Goal: Task Accomplishment & Management: Use online tool/utility

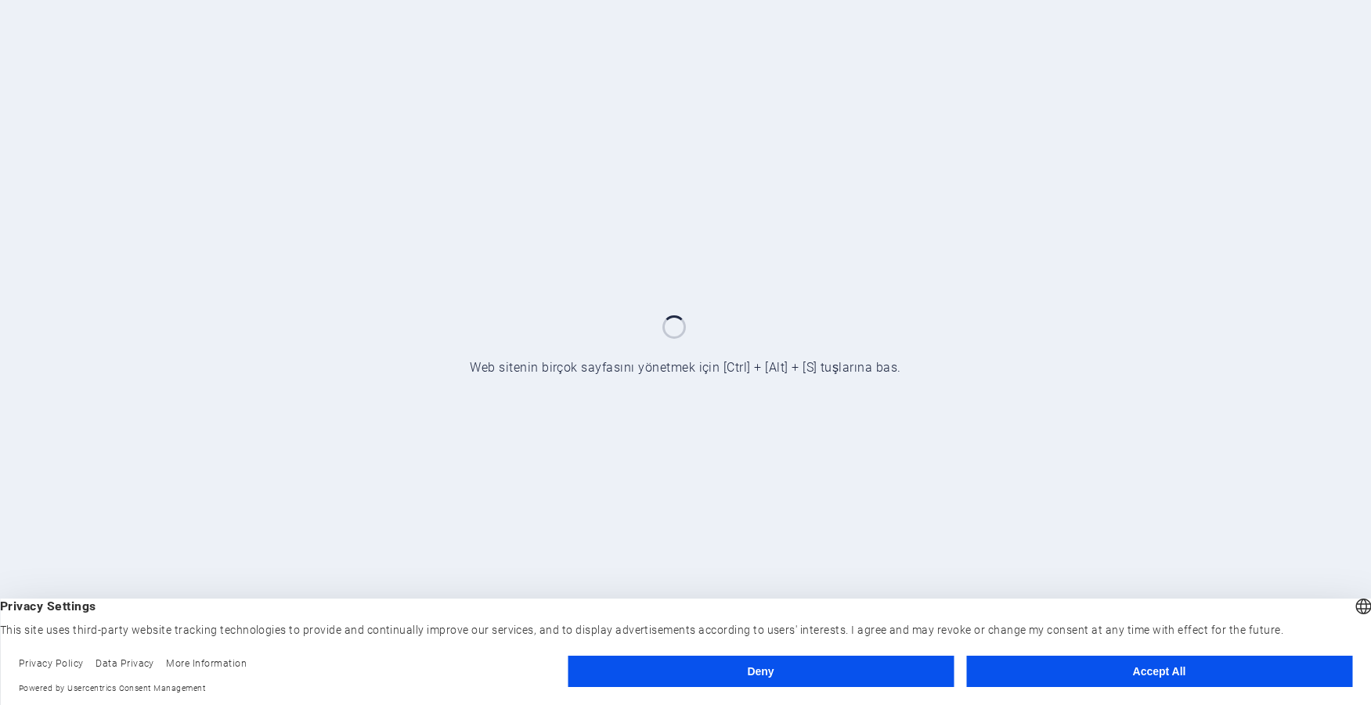
click at [1156, 674] on button "Accept All" at bounding box center [1159, 671] width 386 height 31
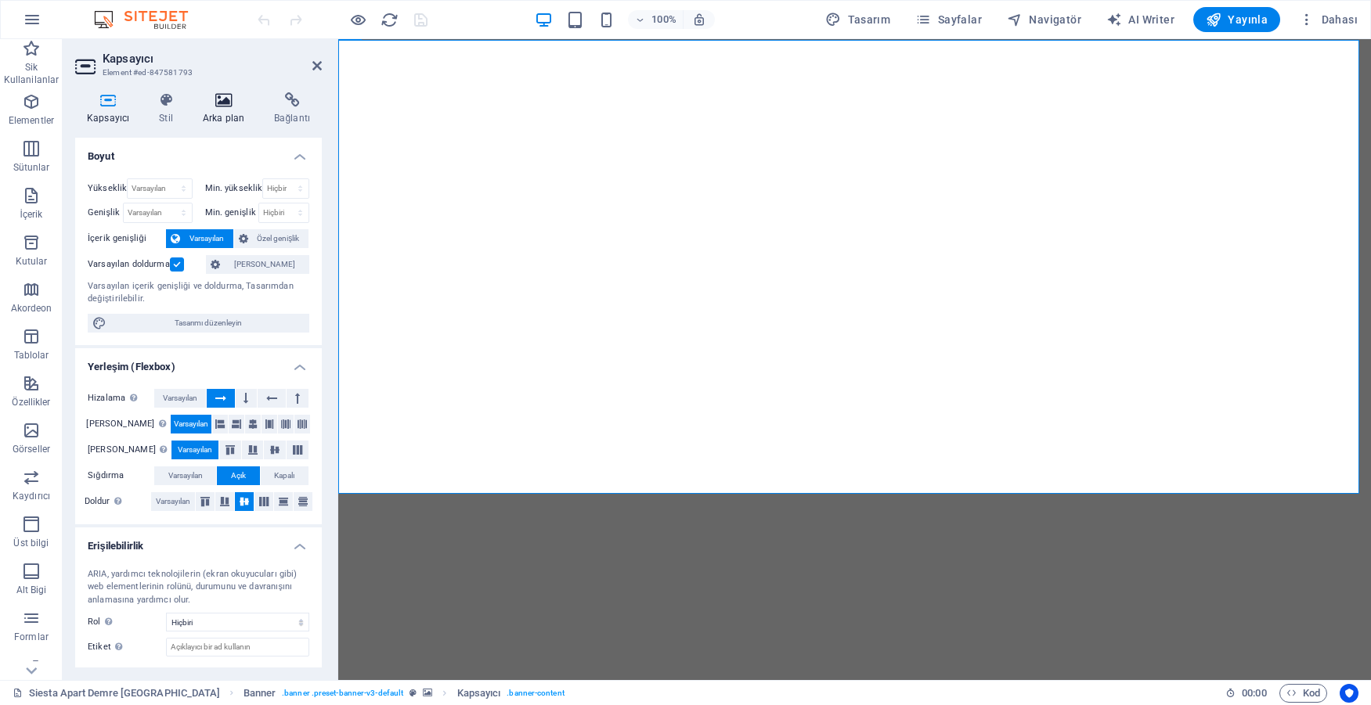
click at [214, 99] on icon at bounding box center [223, 100] width 65 height 16
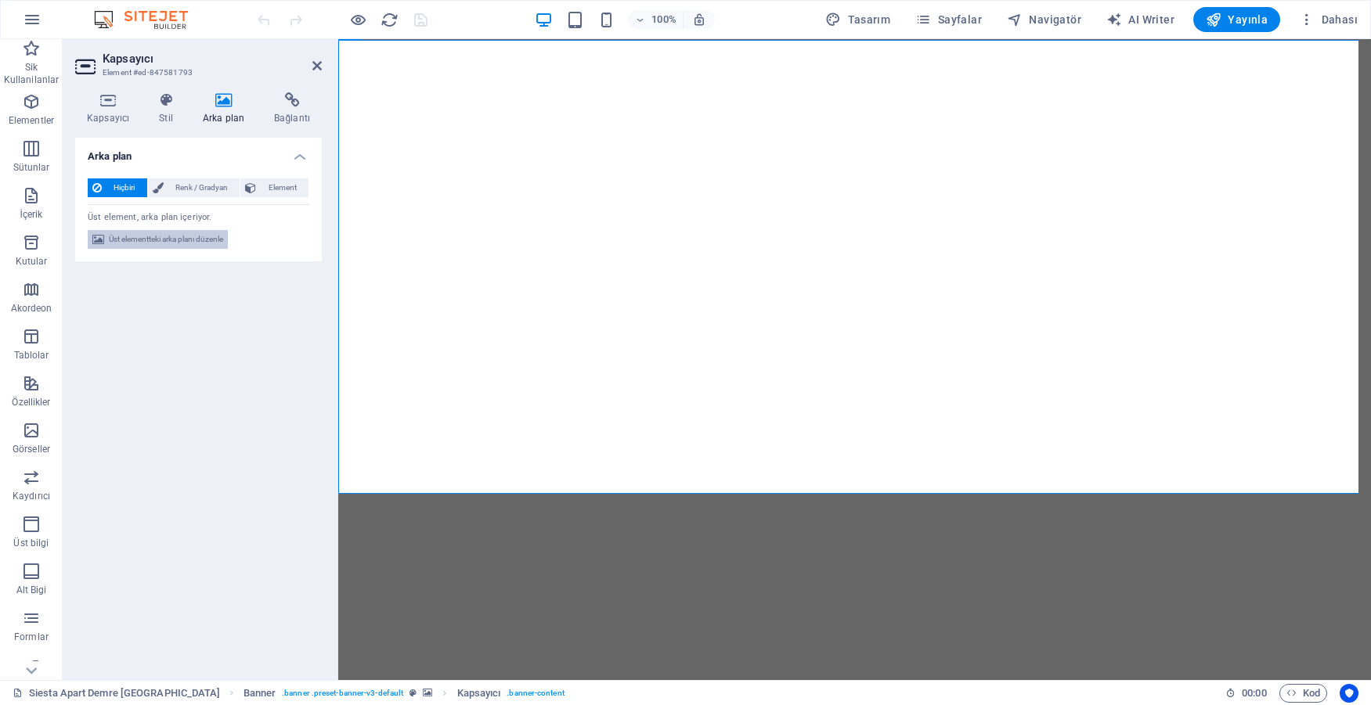
click at [114, 236] on span "Üst elementteki arka planı düzenle" at bounding box center [166, 239] width 114 height 19
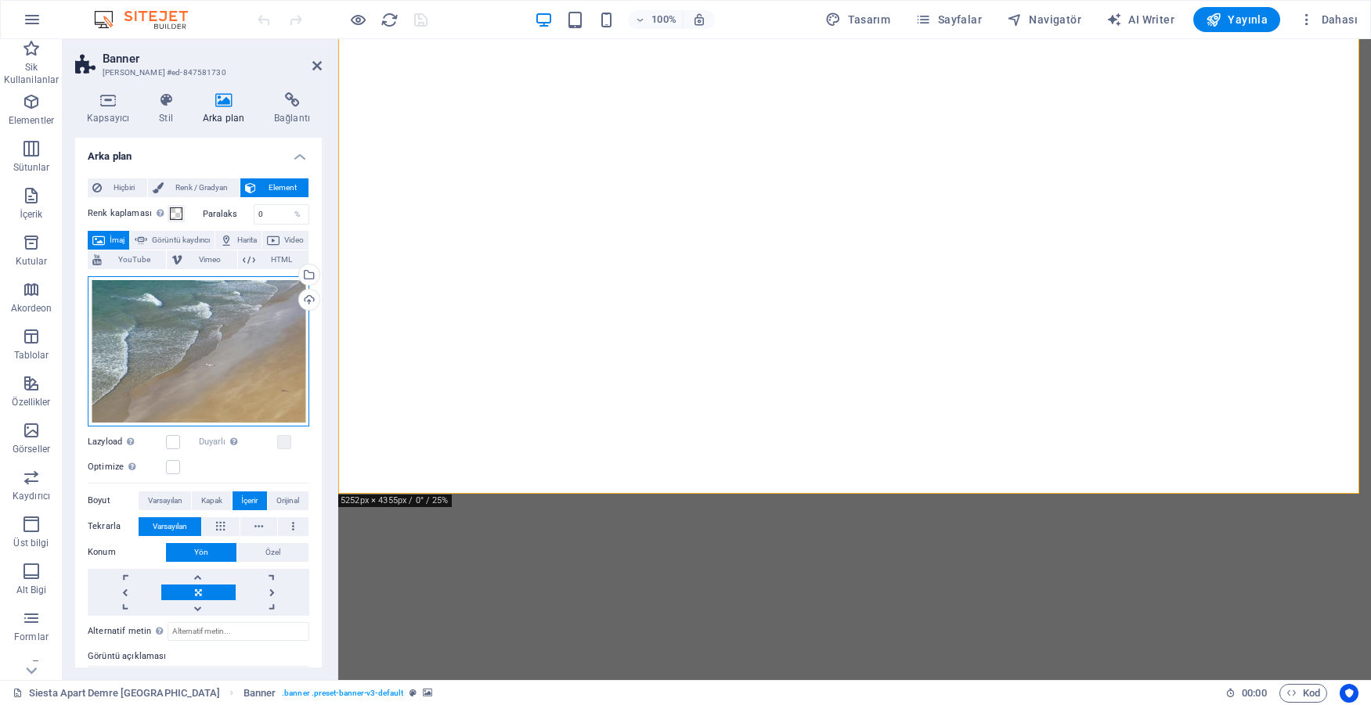
click at [168, 324] on div "Dosyaları buraya sürükleyin, dosyaları seçmek için tıklayın veya Dosyalardan ya…" at bounding box center [199, 351] width 222 height 150
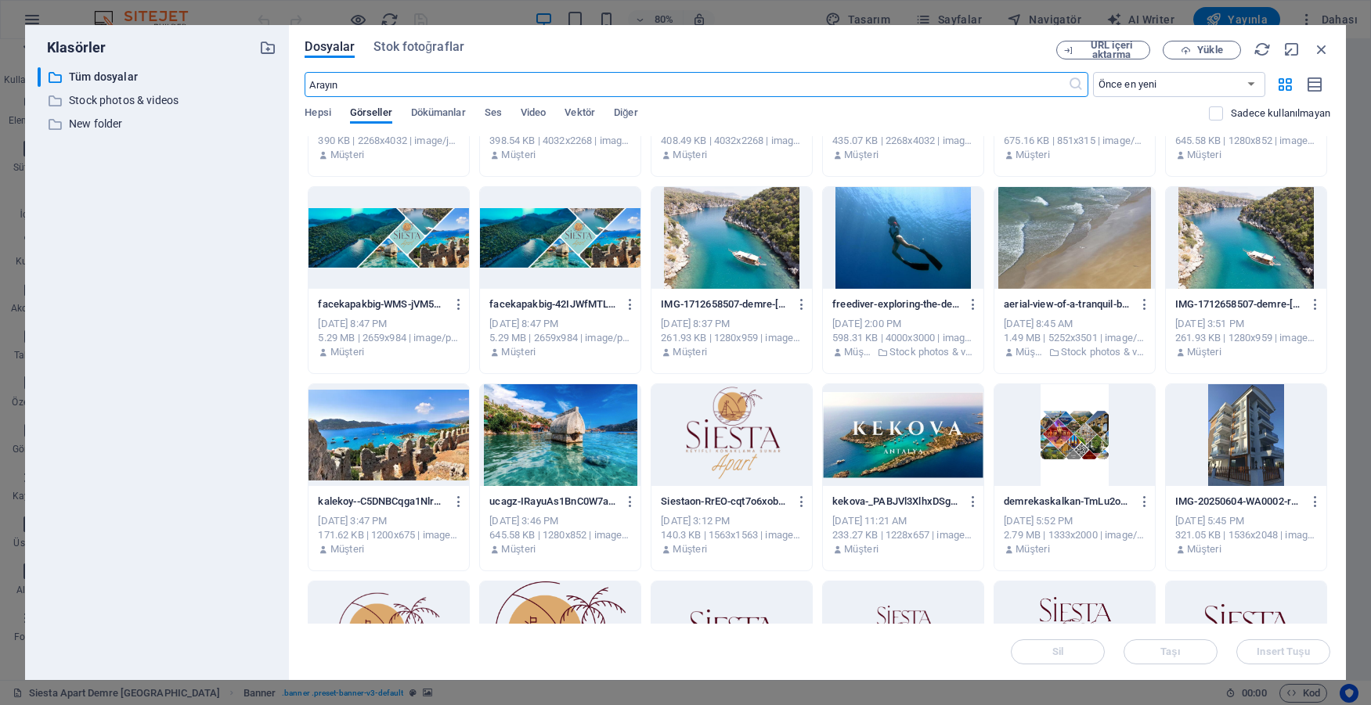
scroll to position [1018, 0]
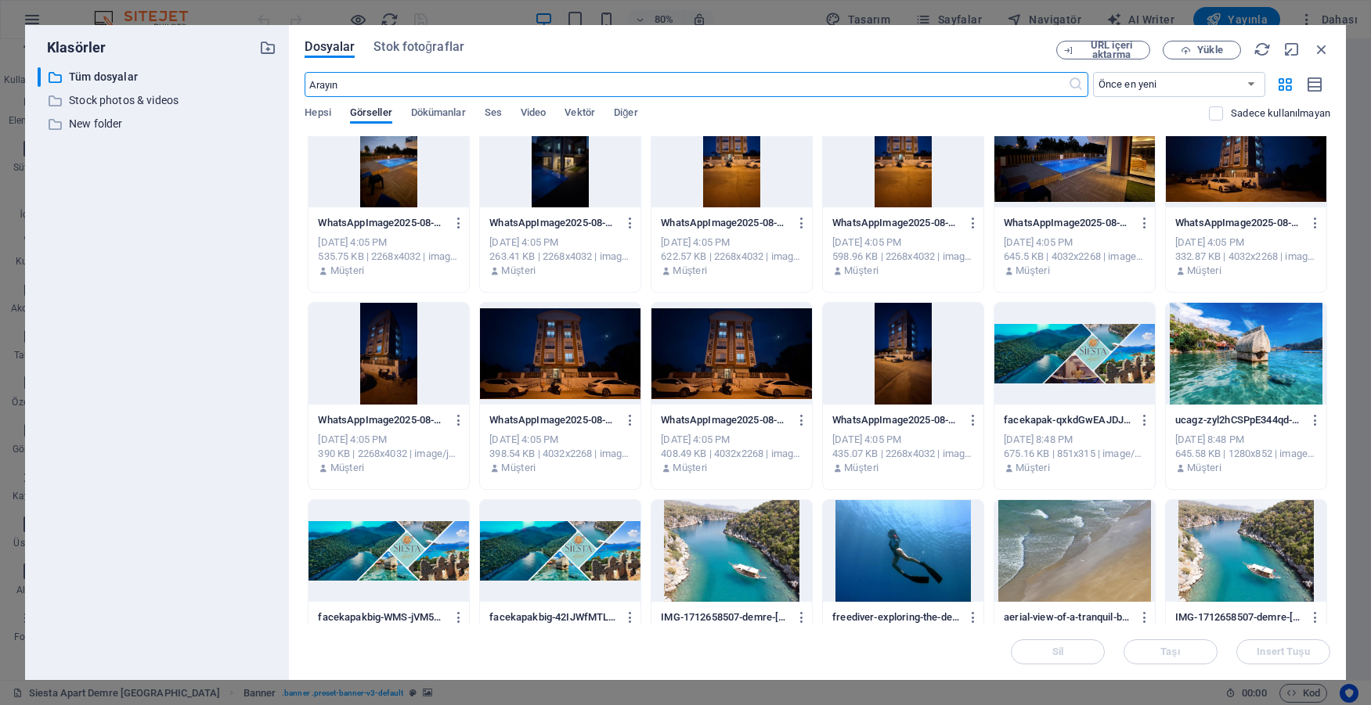
click at [1069, 364] on div at bounding box center [1074, 354] width 160 height 102
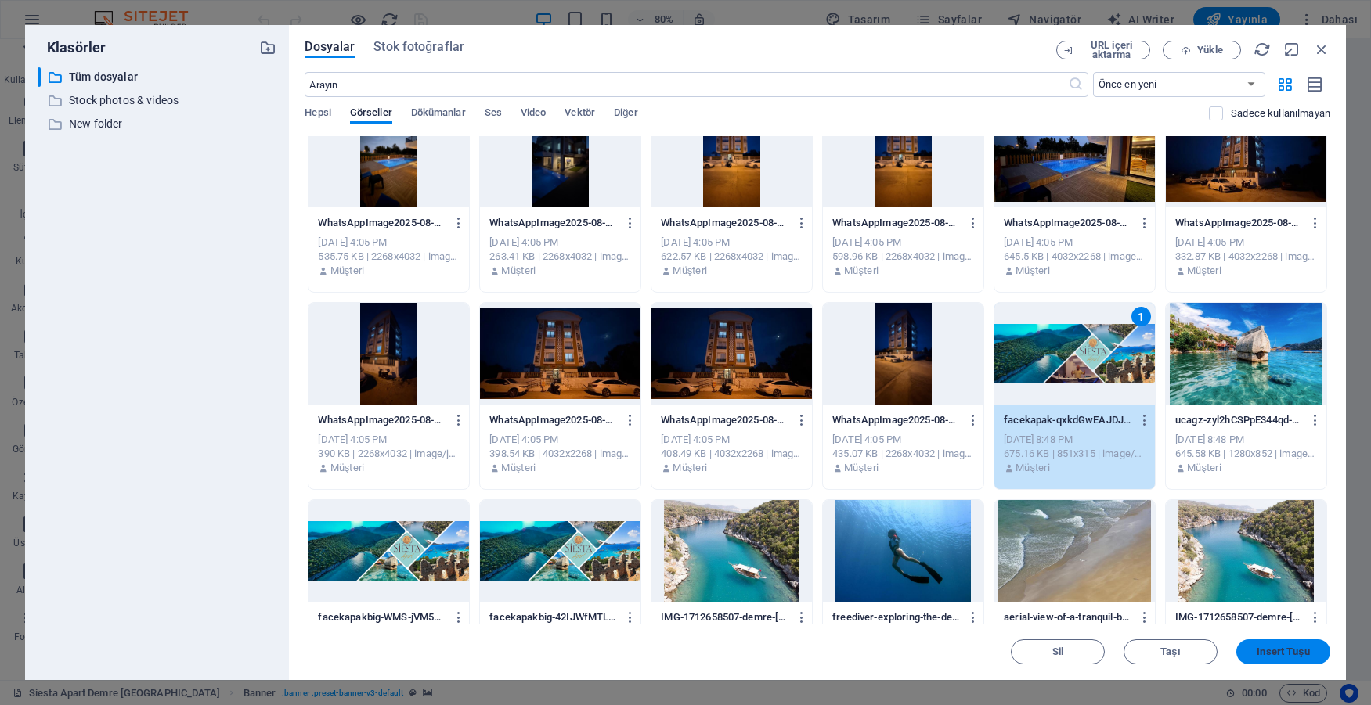
click at [1270, 654] on span "Insert Tuşu" at bounding box center [1282, 651] width 52 height 9
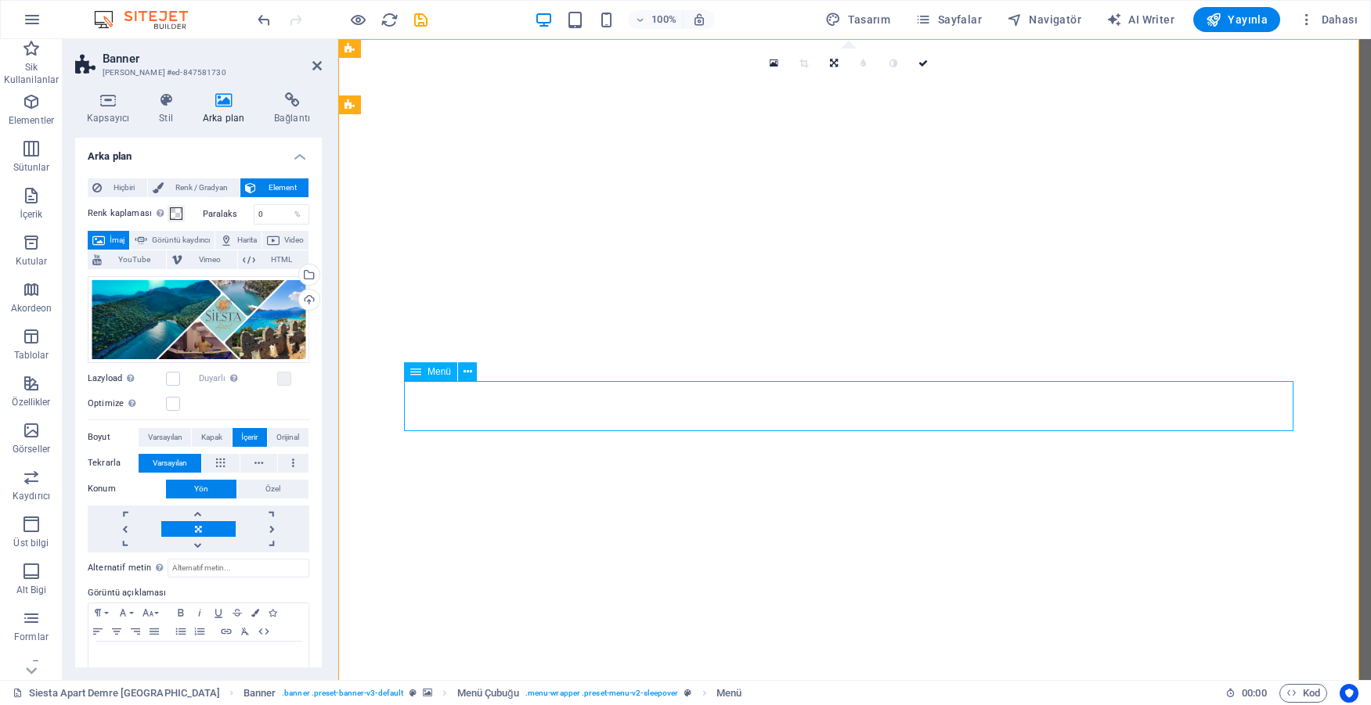
select select
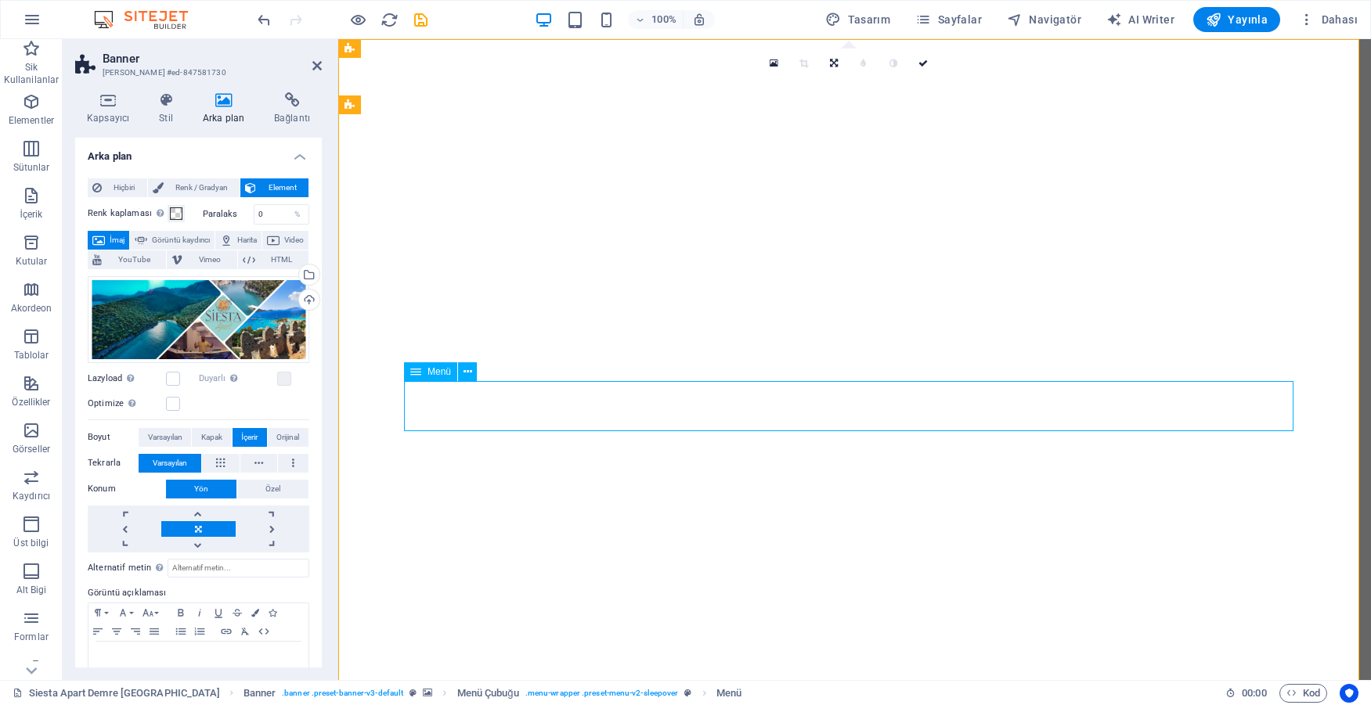
select select
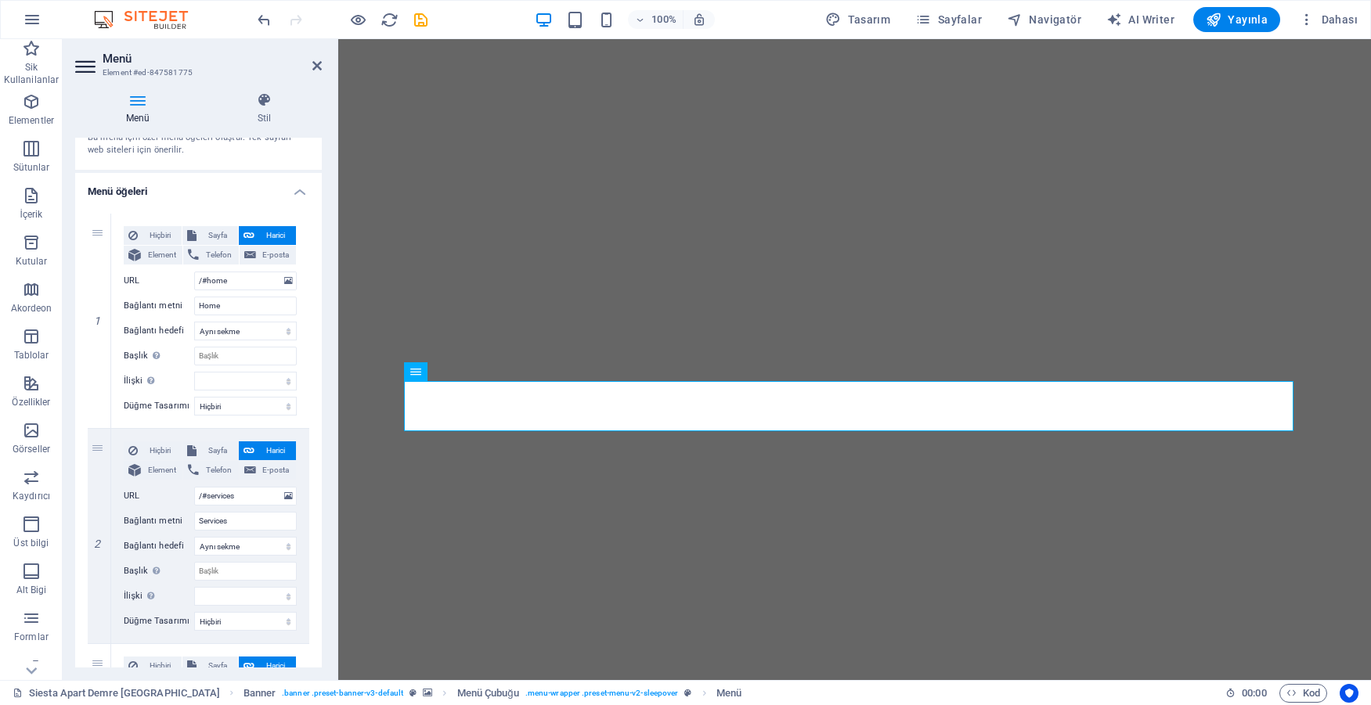
scroll to position [0, 0]
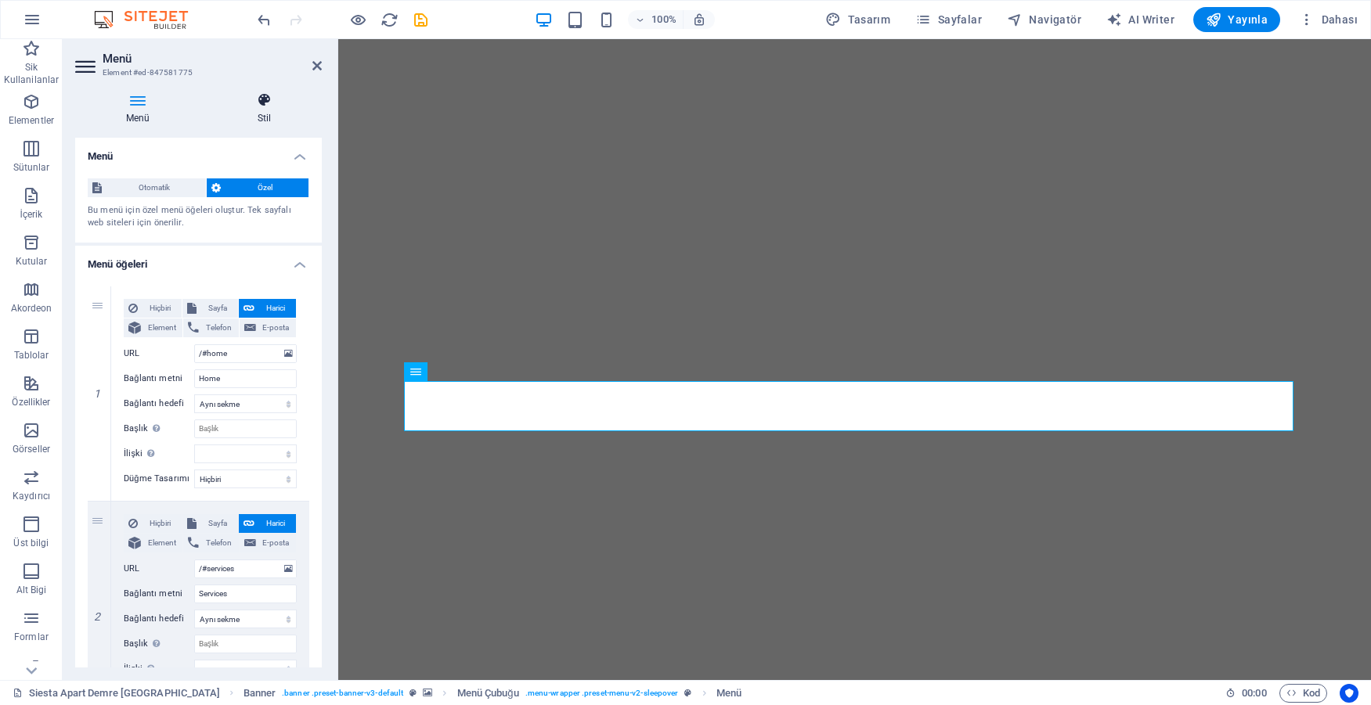
click at [265, 109] on h4 "Stil" at bounding box center [264, 108] width 115 height 33
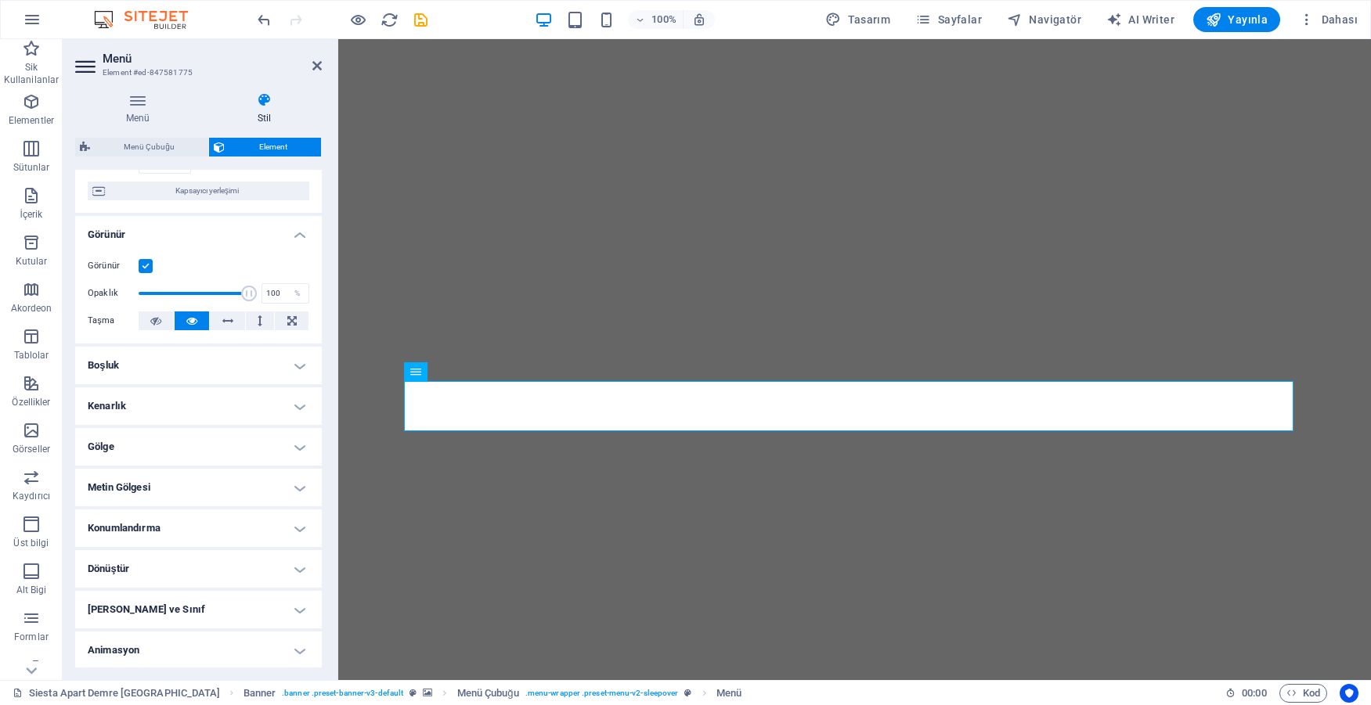
scroll to position [157, 0]
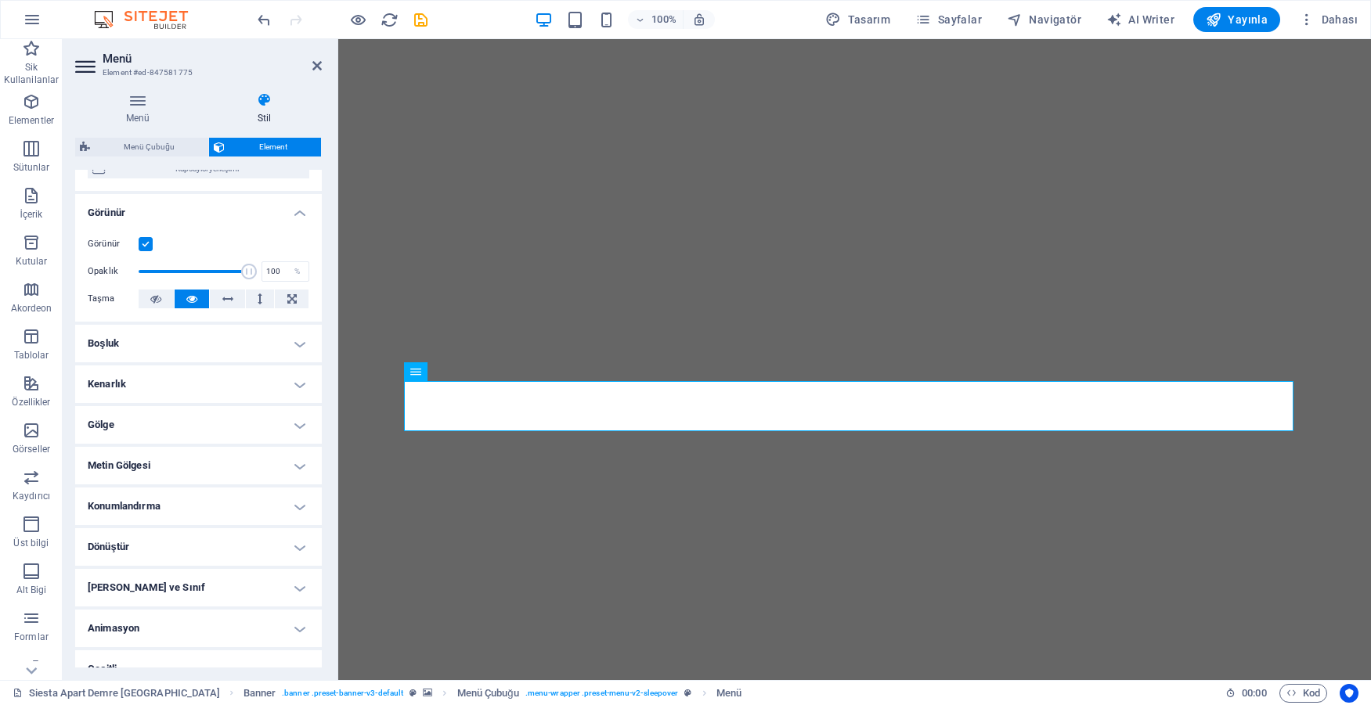
click at [189, 460] on h4 "Metin Gölgesi" at bounding box center [198, 466] width 247 height 38
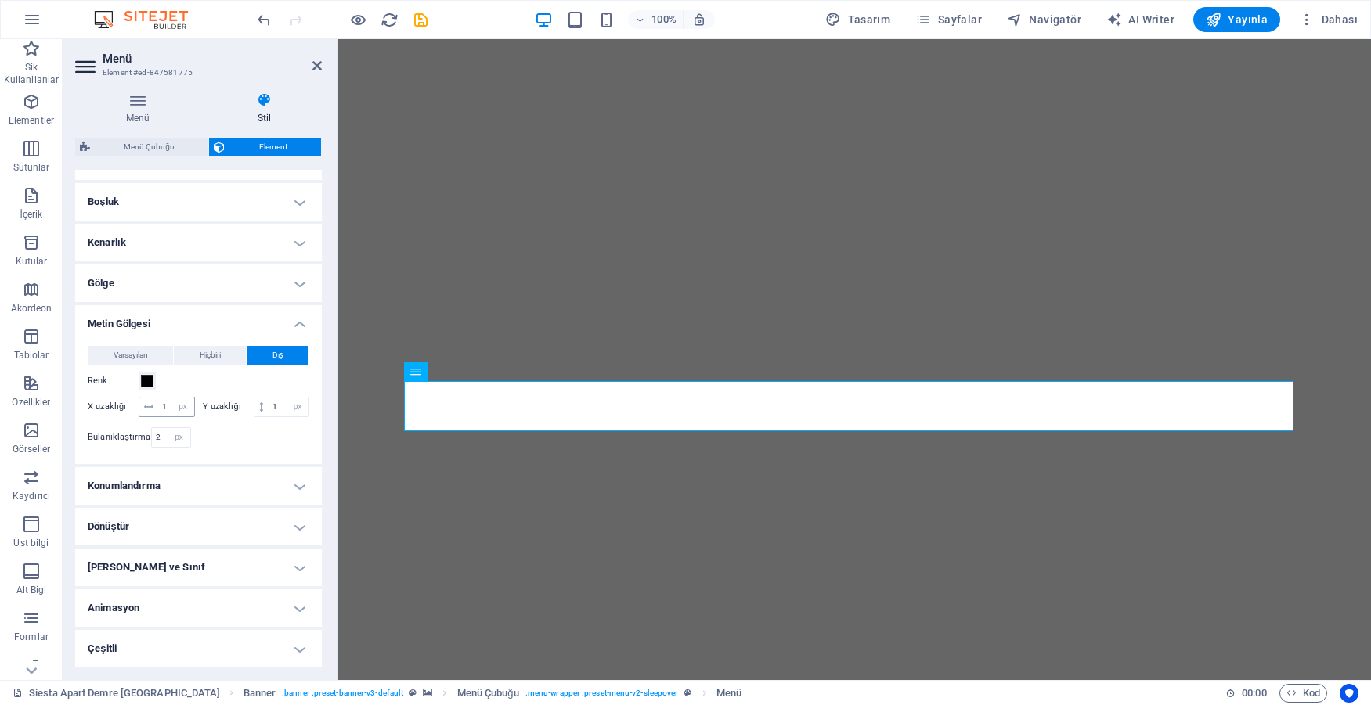
scroll to position [313, 0]
click at [149, 375] on span at bounding box center [147, 381] width 13 height 13
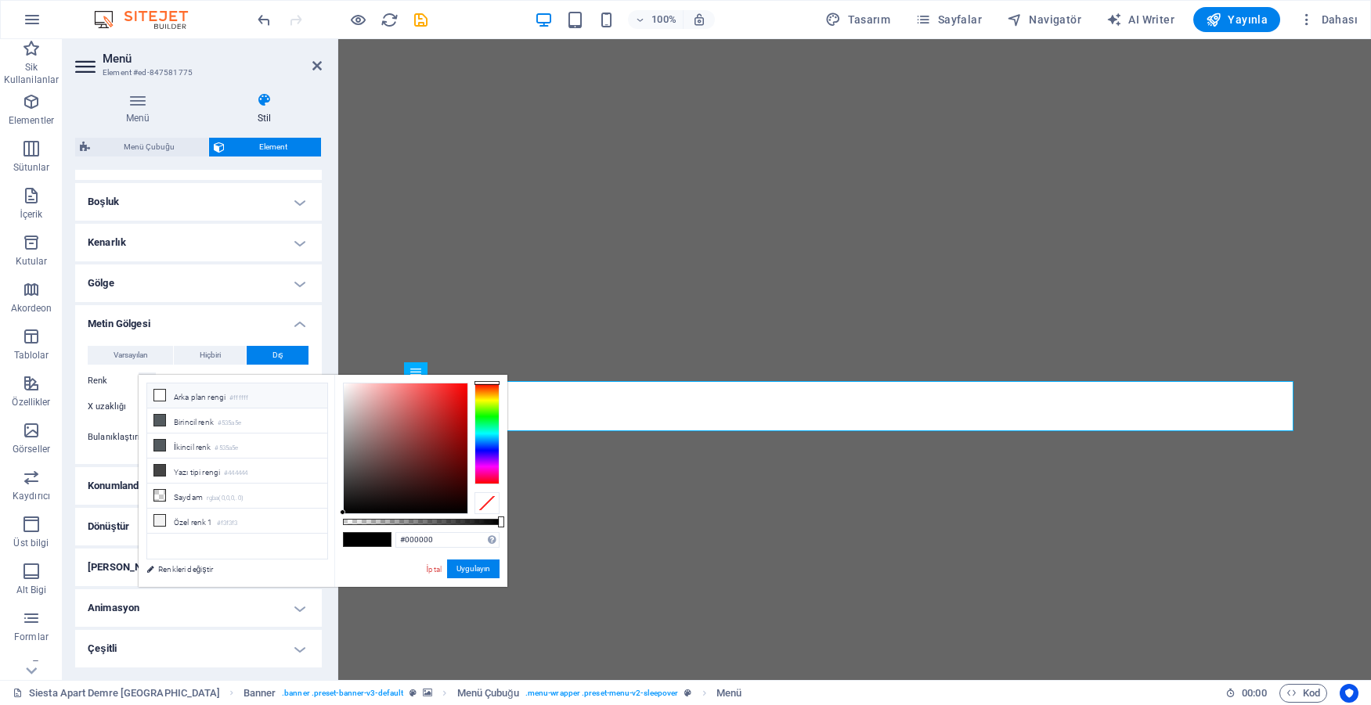
click at [160, 396] on icon at bounding box center [159, 395] width 11 height 11
type input "#ffffff"
click at [463, 570] on button "Uygulayın" at bounding box center [473, 569] width 52 height 19
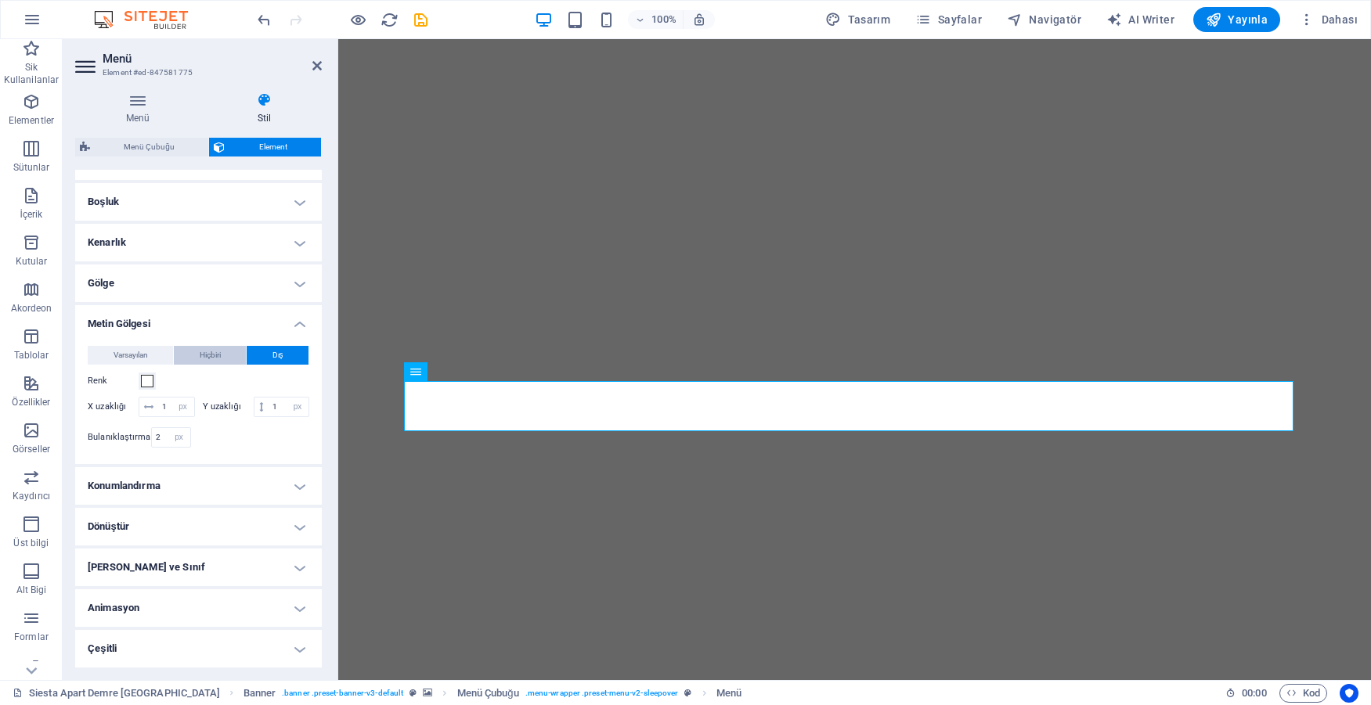
click at [207, 346] on span "Hiçbiri" at bounding box center [210, 355] width 21 height 19
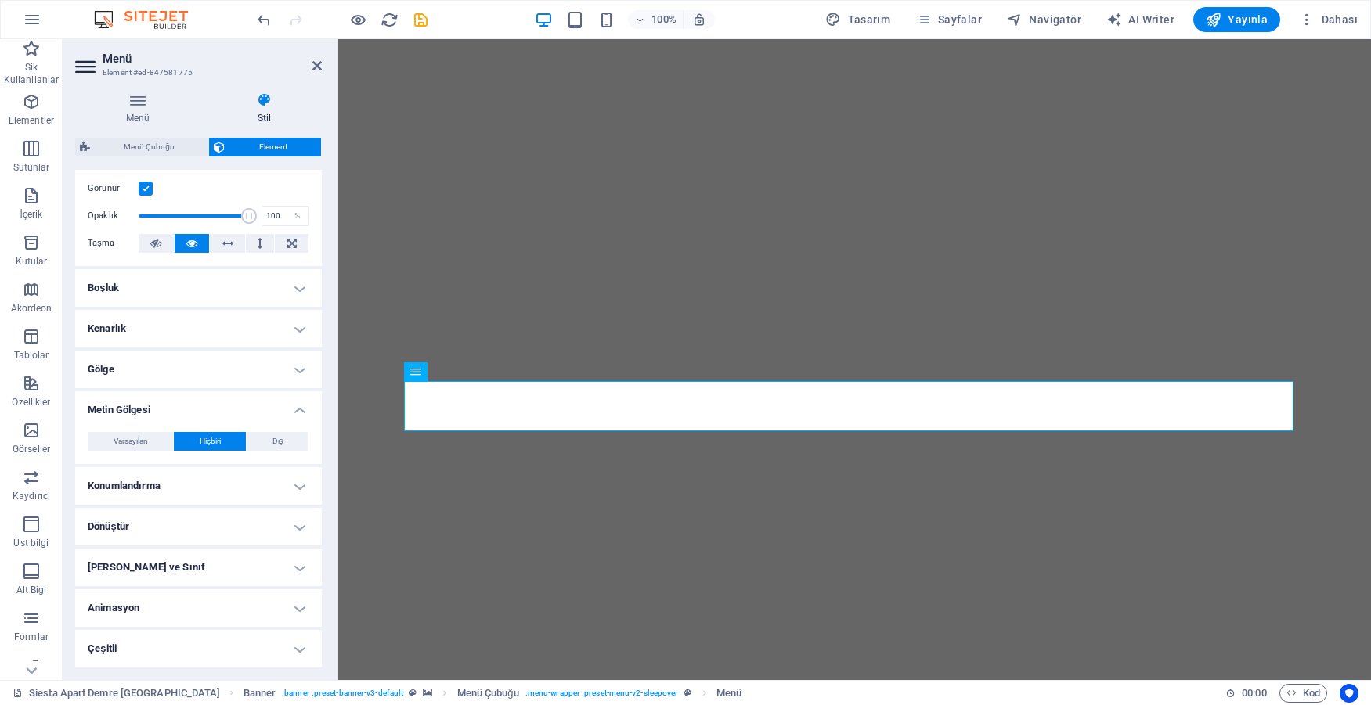
scroll to position [212, 0]
click at [142, 441] on span "Varsayılan" at bounding box center [131, 441] width 34 height 19
click at [195, 442] on button "Hiçbiri" at bounding box center [210, 441] width 72 height 19
click at [257, 442] on button "Dış" at bounding box center [278, 441] width 62 height 19
type input "2"
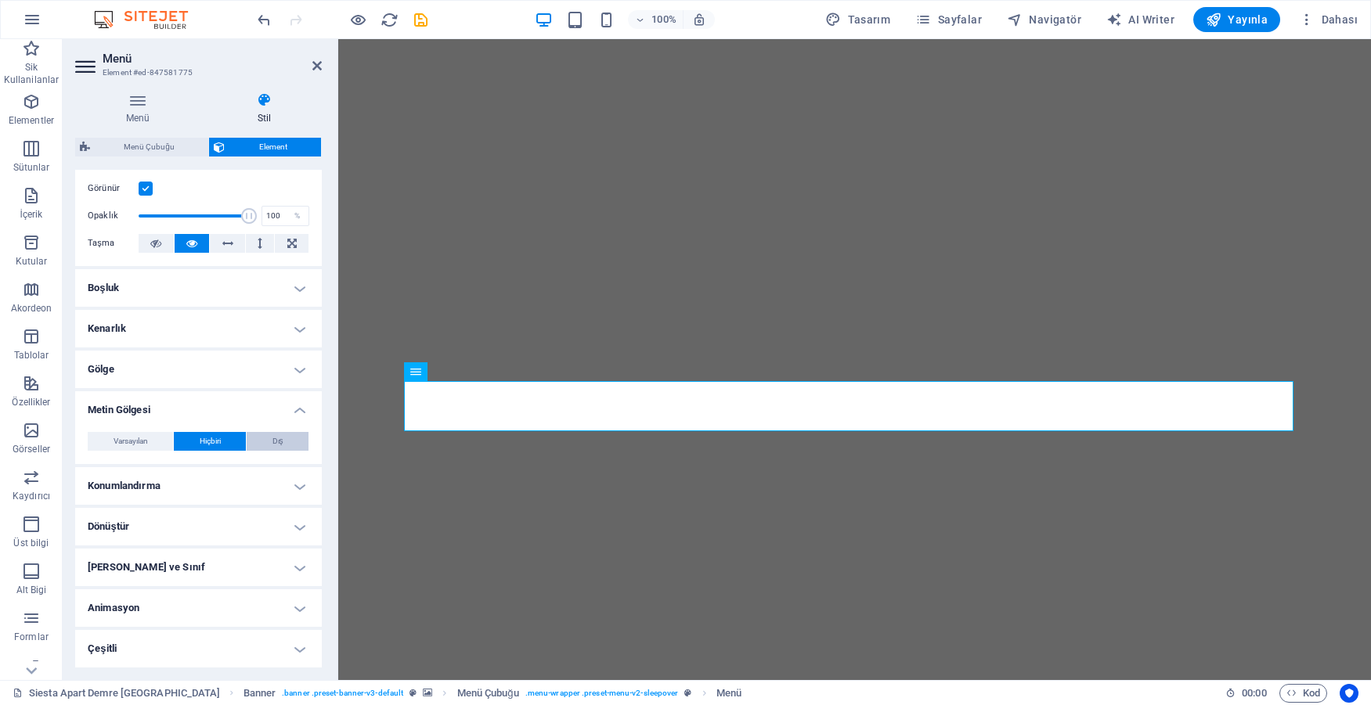
type input "2"
type input "4"
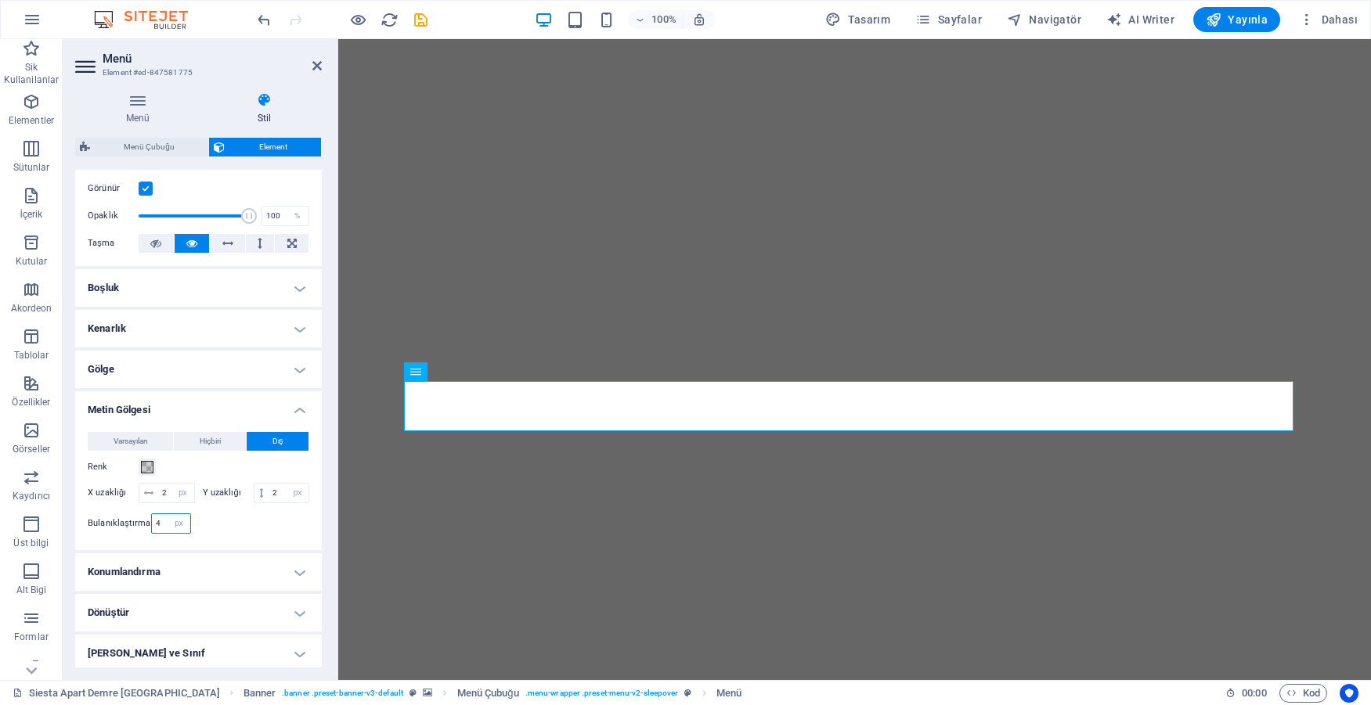
click at [163, 533] on input "4" at bounding box center [171, 523] width 38 height 19
click at [146, 467] on span at bounding box center [147, 467] width 13 height 13
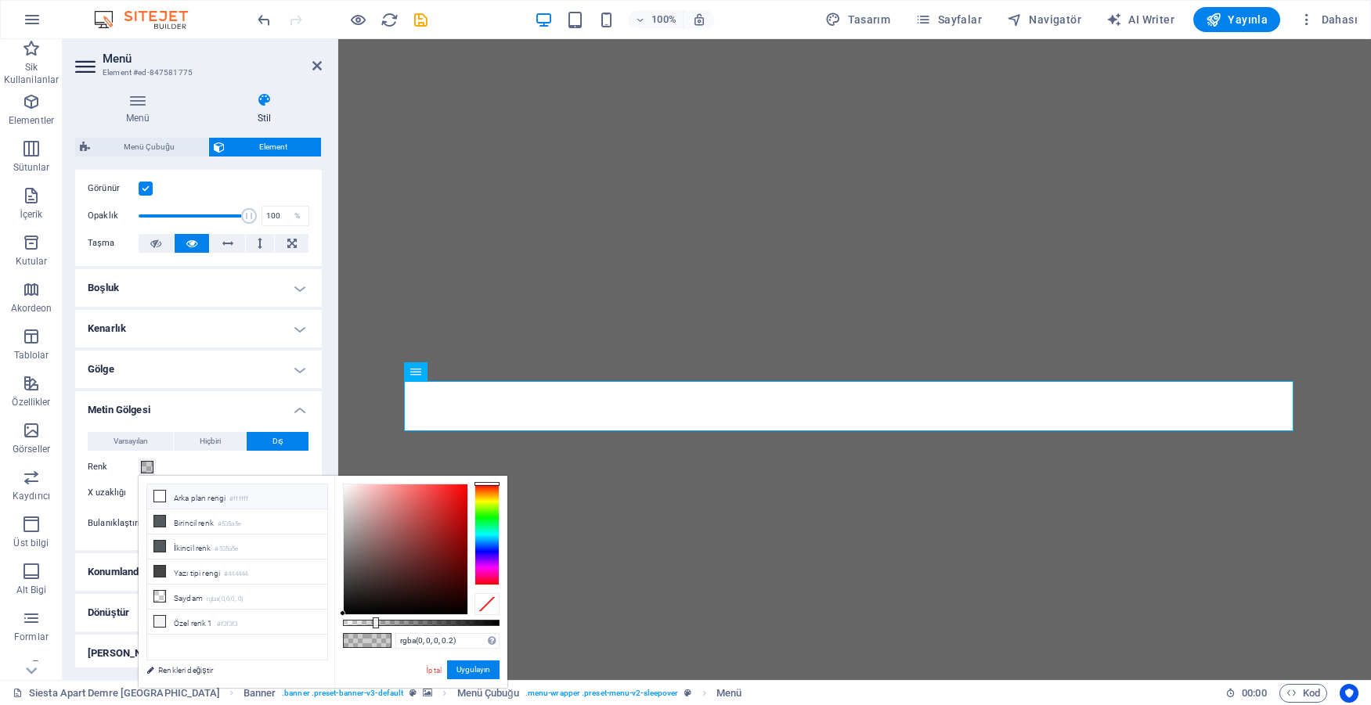
click at [160, 497] on icon at bounding box center [159, 496] width 11 height 11
click at [160, 593] on icon at bounding box center [159, 596] width 11 height 11
click at [163, 495] on icon at bounding box center [159, 496] width 11 height 11
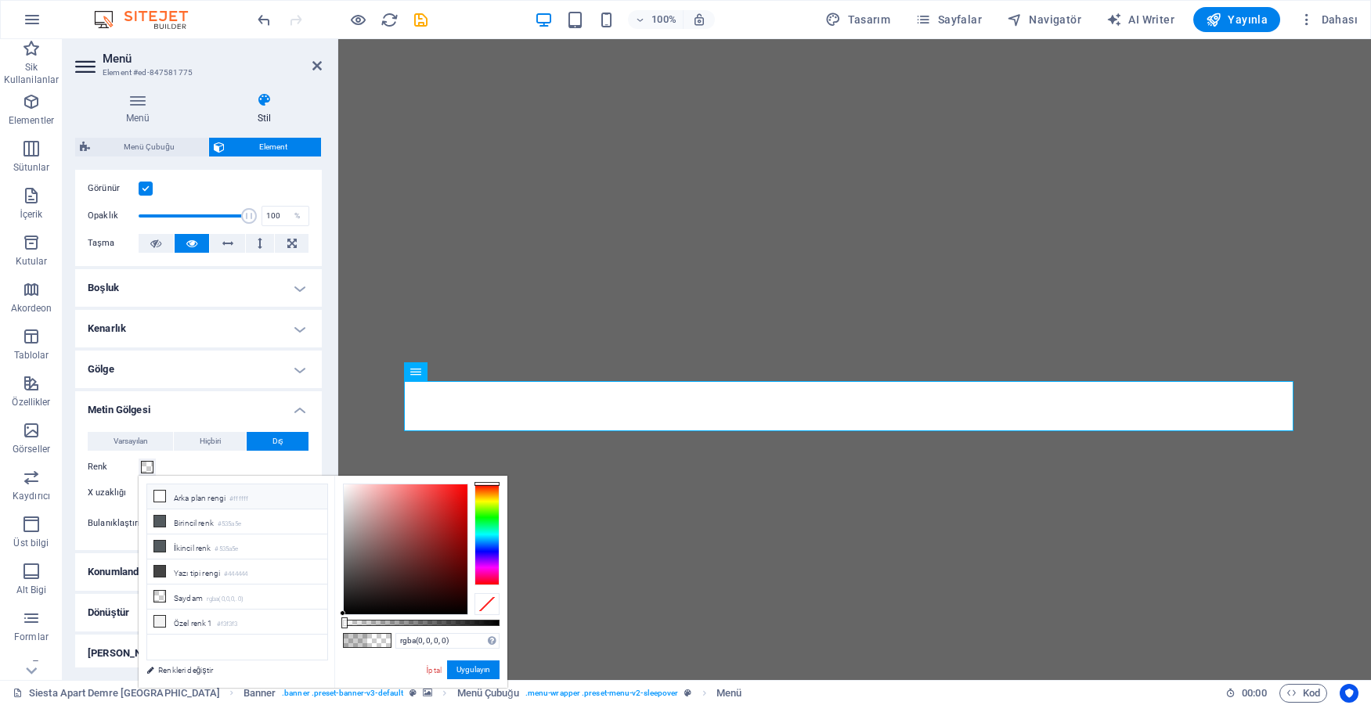
type input "#ffffff"
click at [457, 668] on button "Uygulayın" at bounding box center [473, 670] width 52 height 19
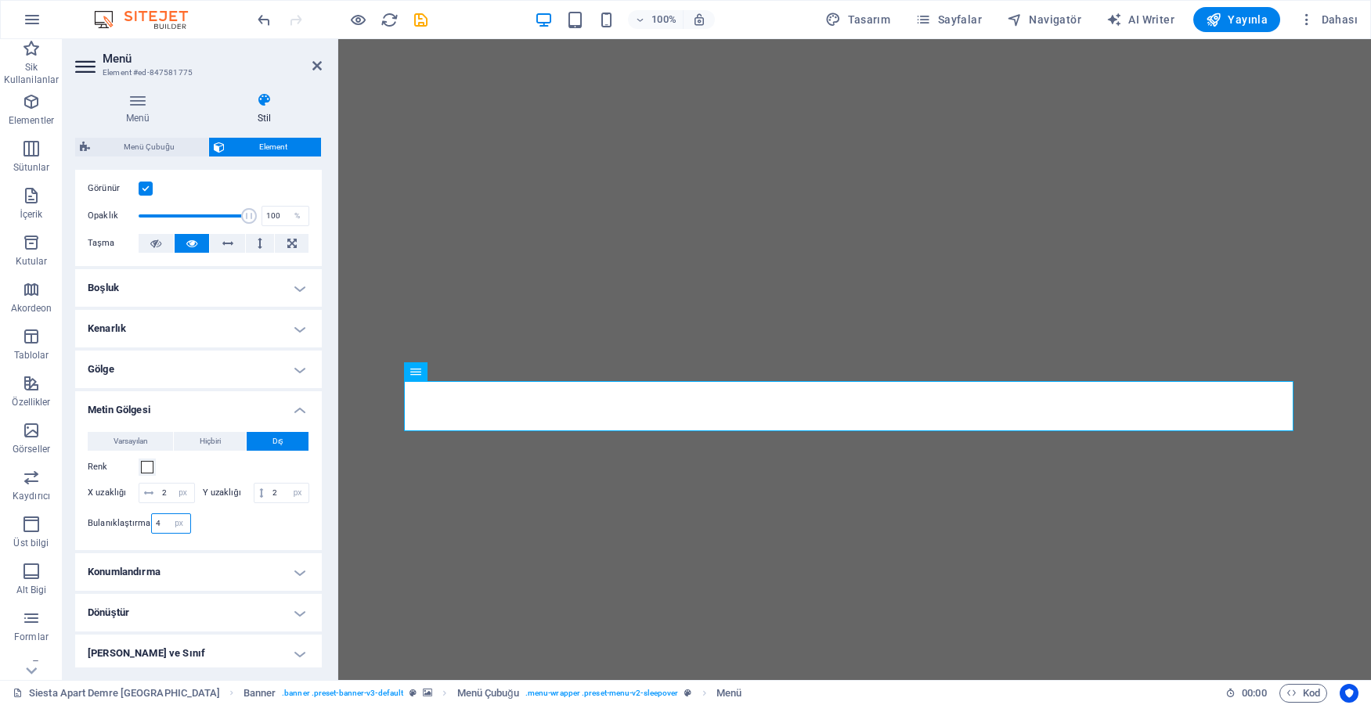
click at [161, 533] on input "4" at bounding box center [171, 523] width 38 height 19
type input "1"
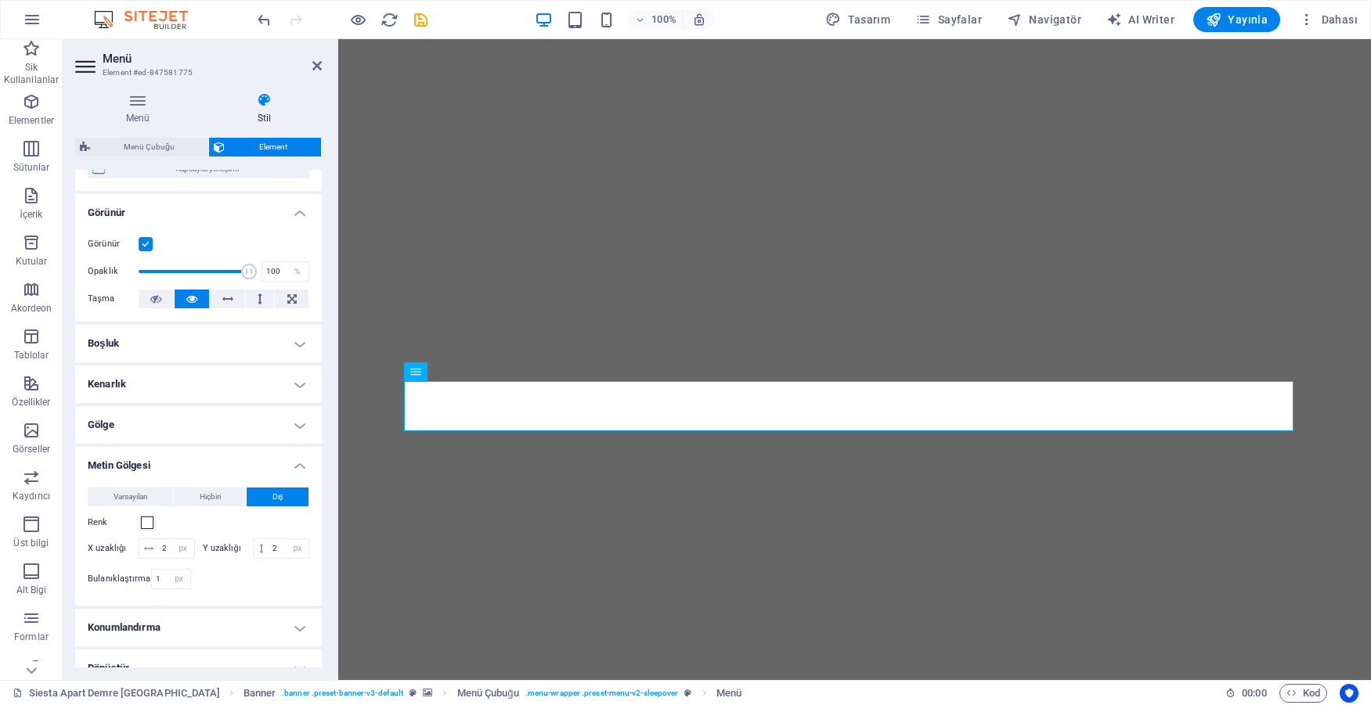
scroll to position [235, 0]
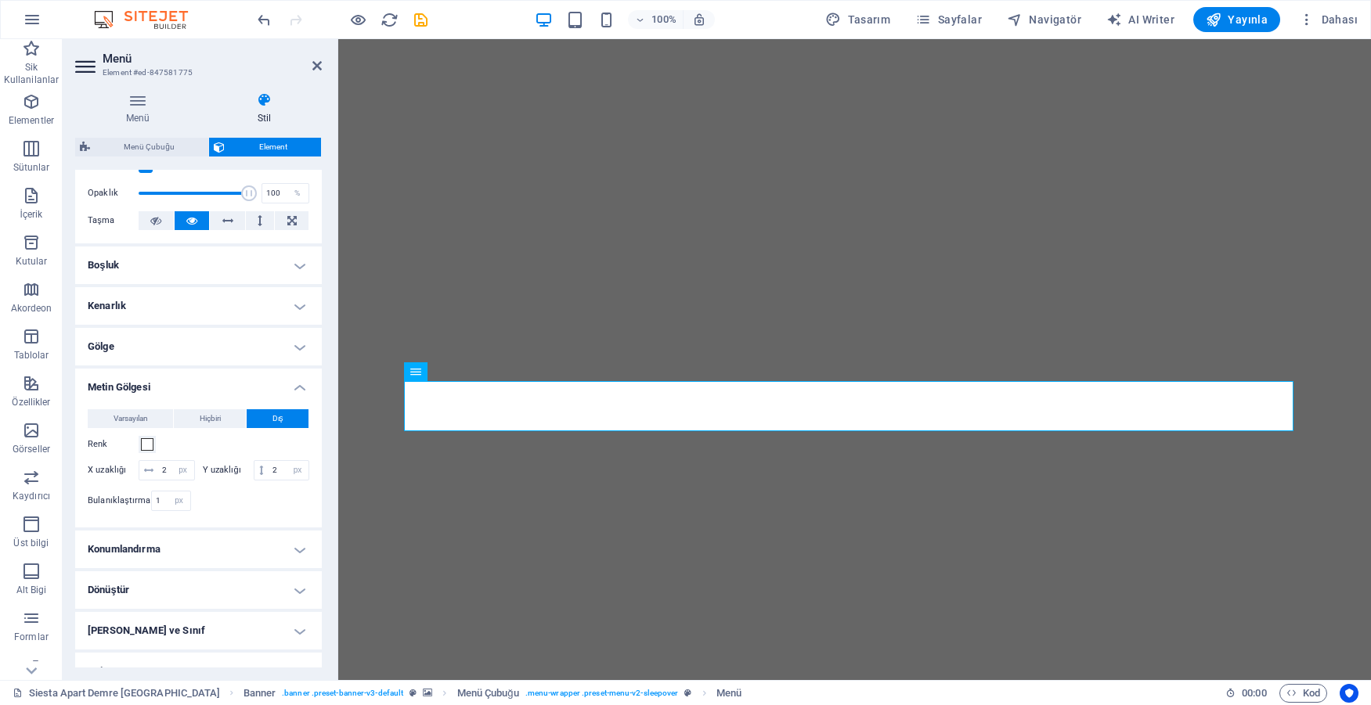
click at [297, 308] on h4 "Kenarlık" at bounding box center [198, 306] width 247 height 38
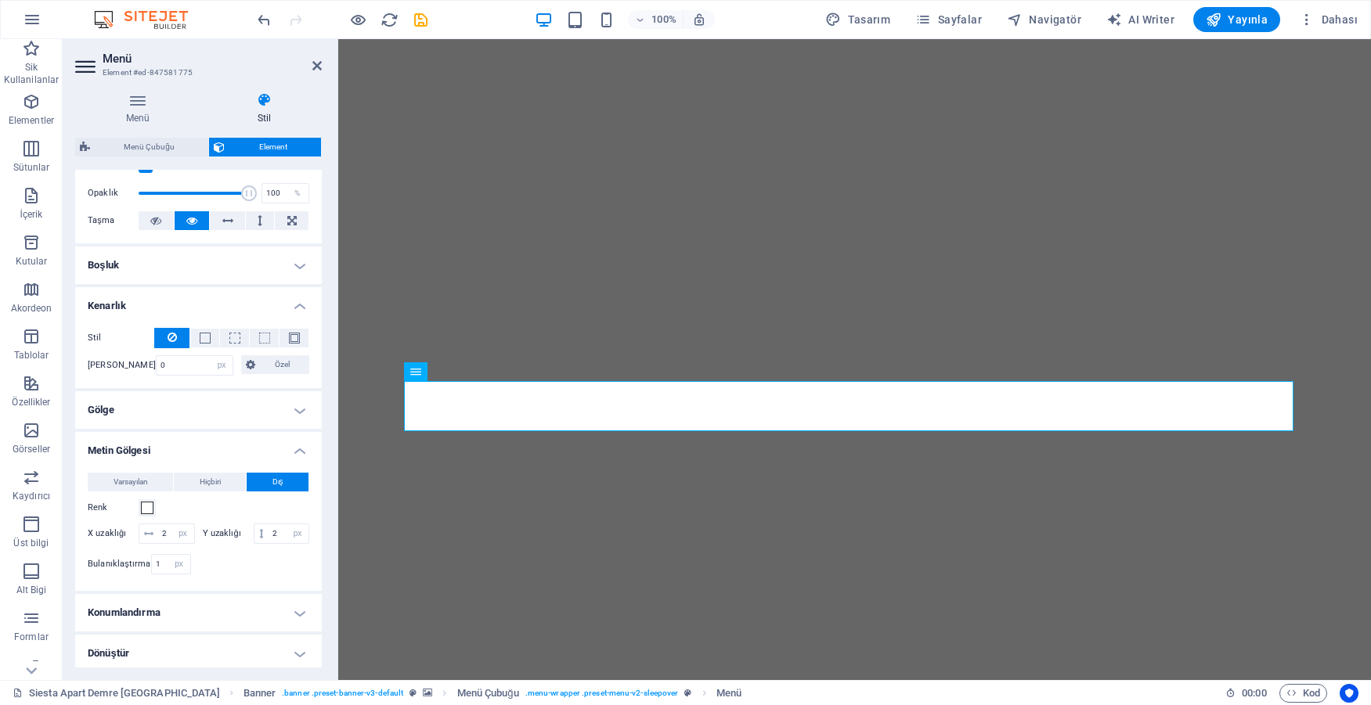
scroll to position [313, 0]
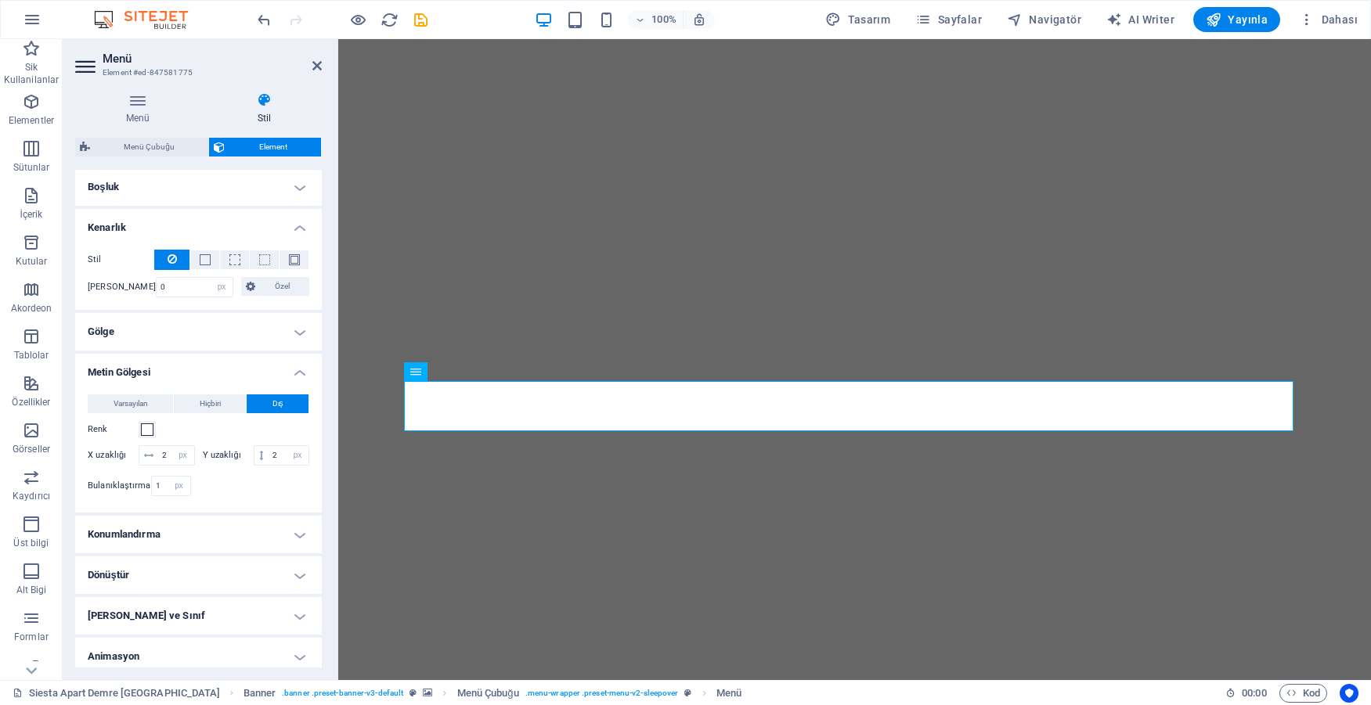
click at [297, 339] on h4 "Gölge" at bounding box center [198, 332] width 247 height 38
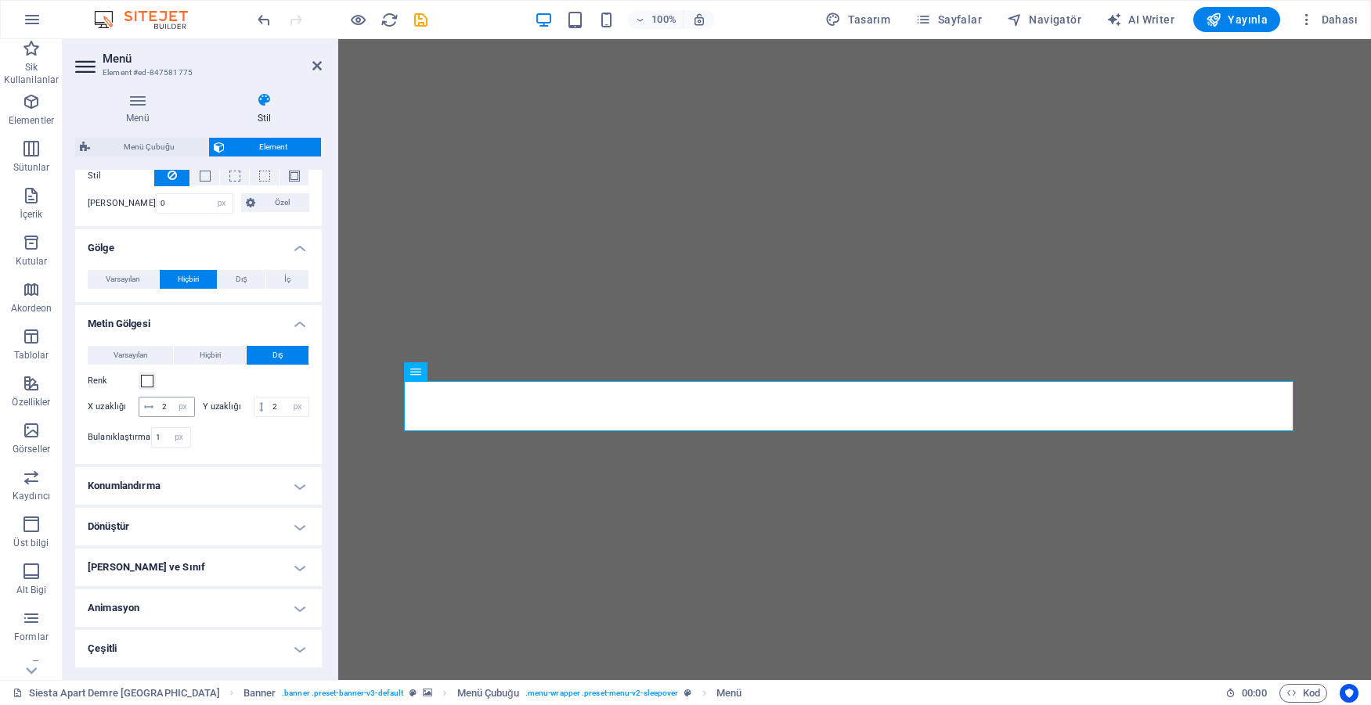
scroll to position [417, 0]
click at [119, 270] on span "Varsayılan" at bounding box center [123, 279] width 34 height 19
click at [220, 482] on h4 "Konumlandırma" at bounding box center [198, 486] width 247 height 38
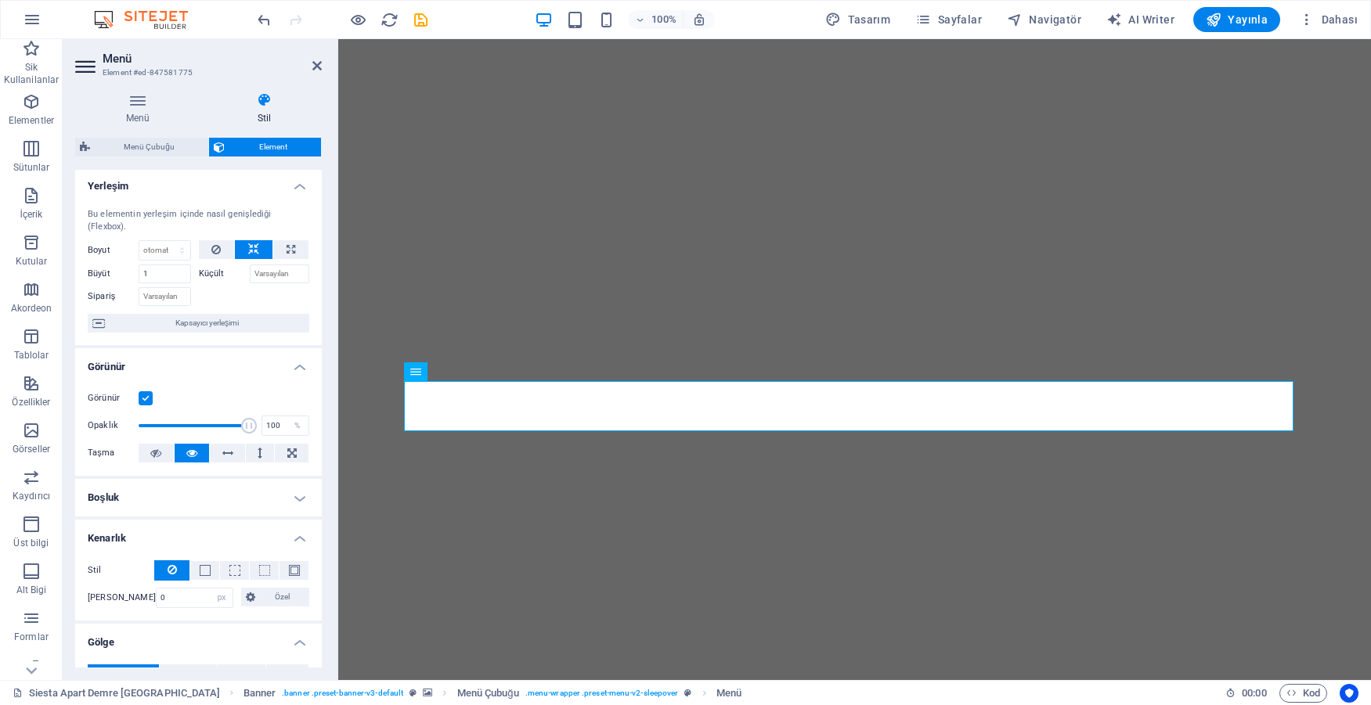
scroll to position [2, 0]
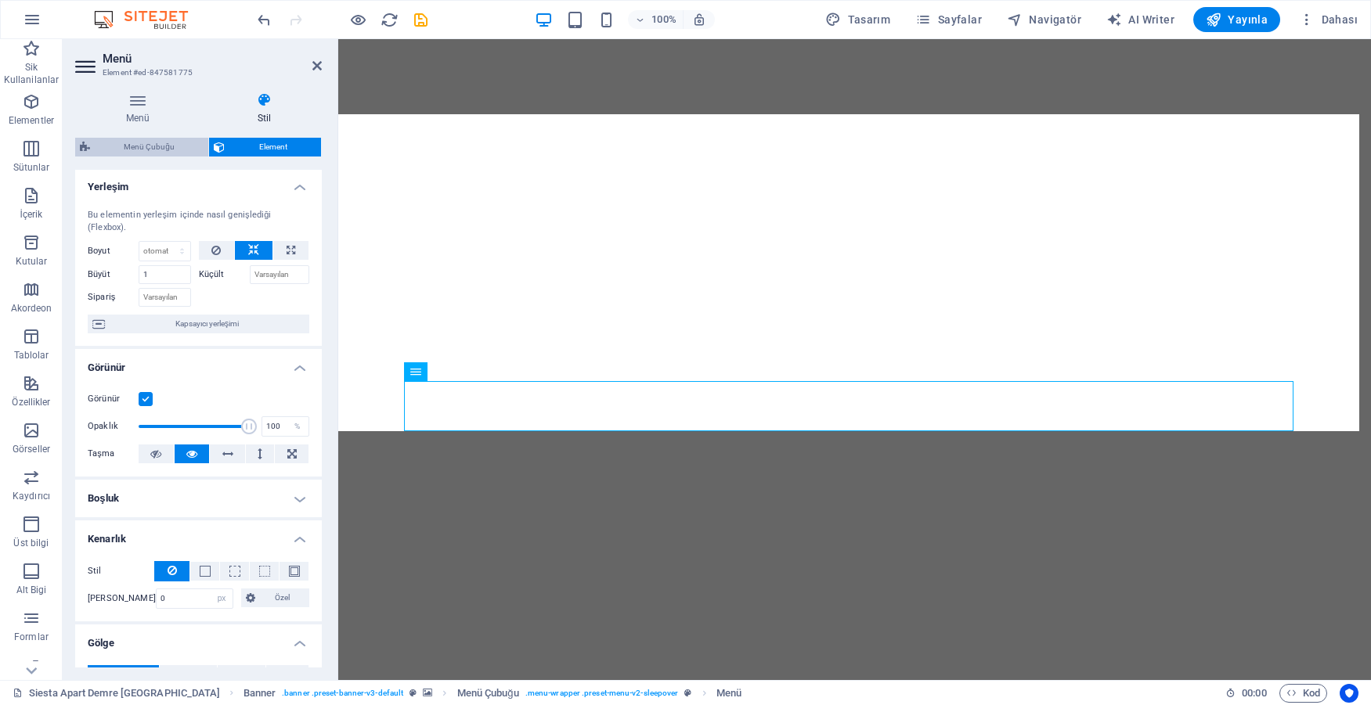
click at [150, 146] on span "Menü Çubuğu" at bounding box center [149, 147] width 109 height 19
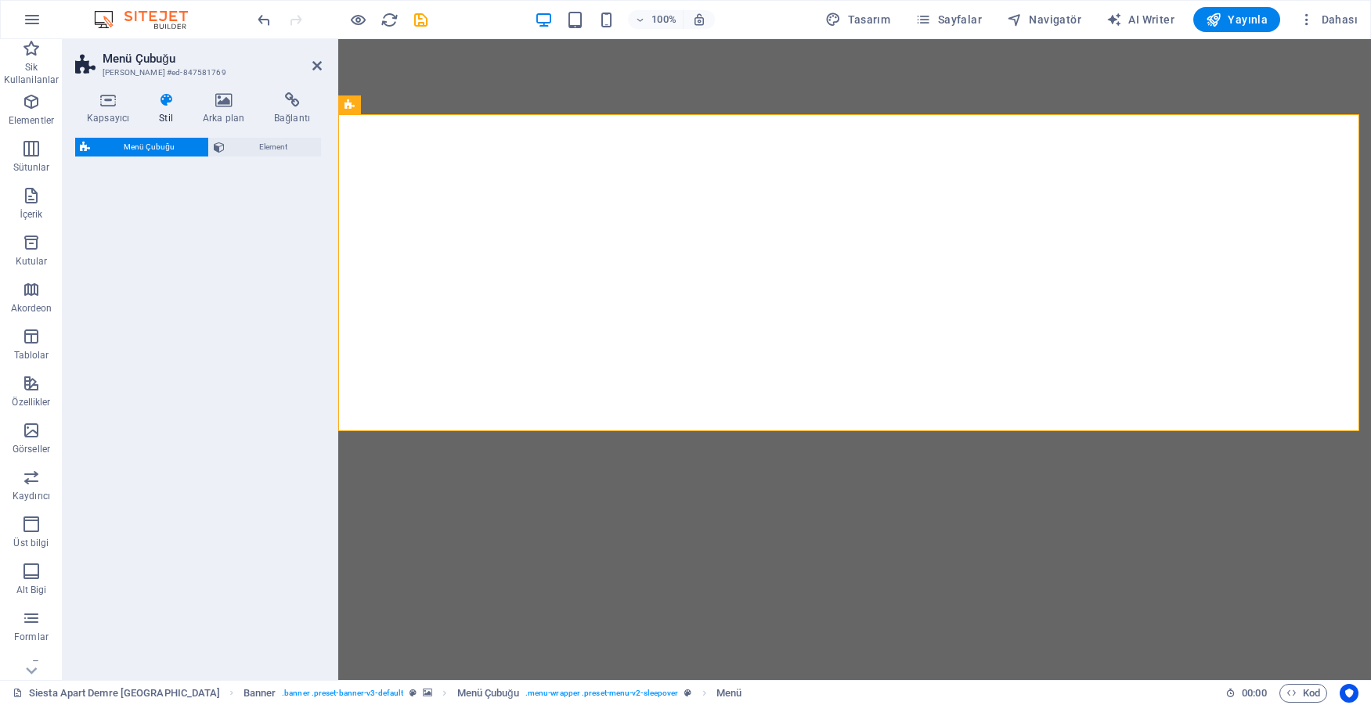
select select "rem"
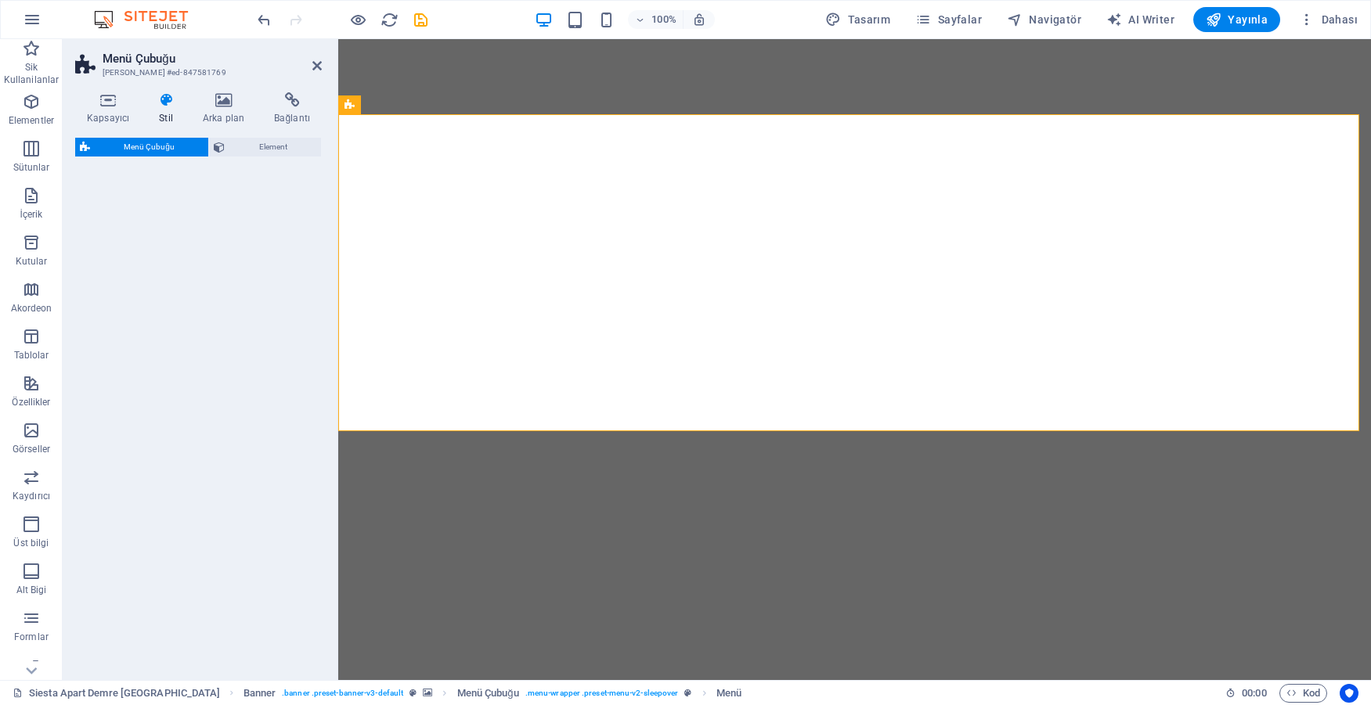
select select "rem"
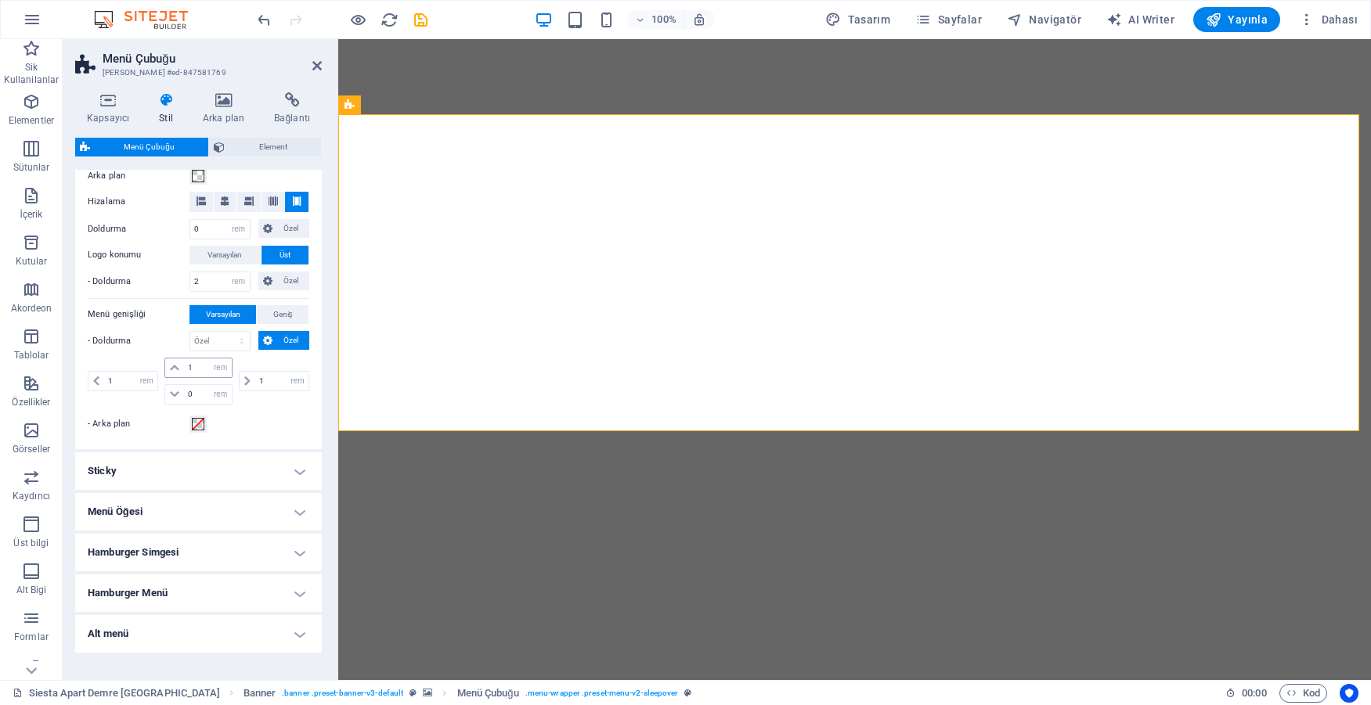
scroll to position [361, 0]
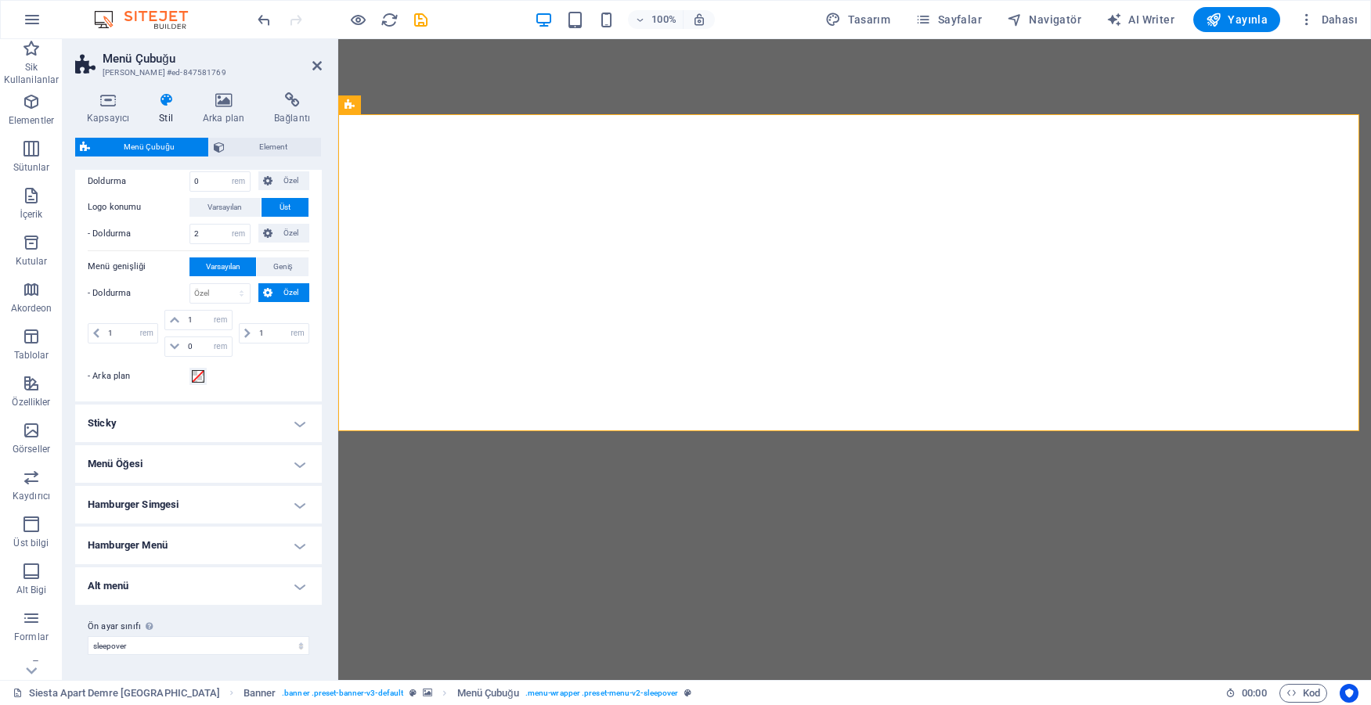
click at [283, 460] on h4 "Menü Öğesi" at bounding box center [198, 464] width 247 height 38
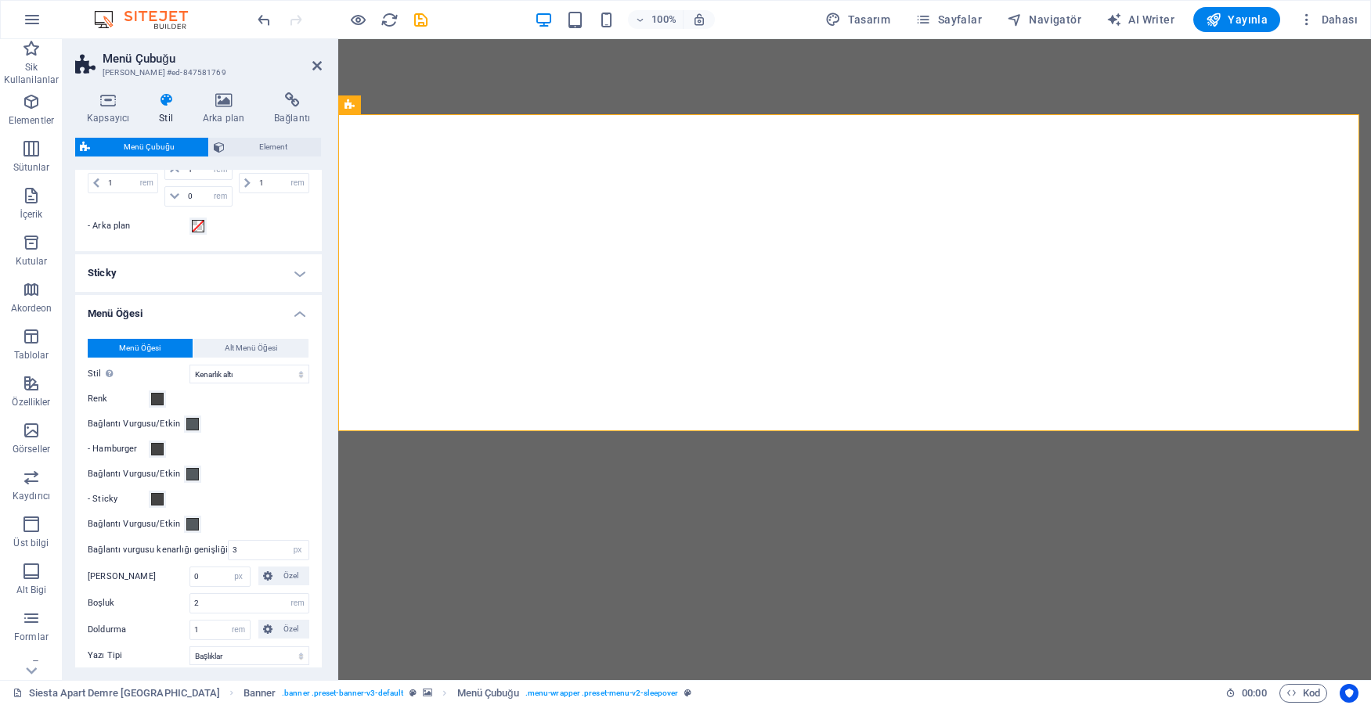
scroll to position [517, 0]
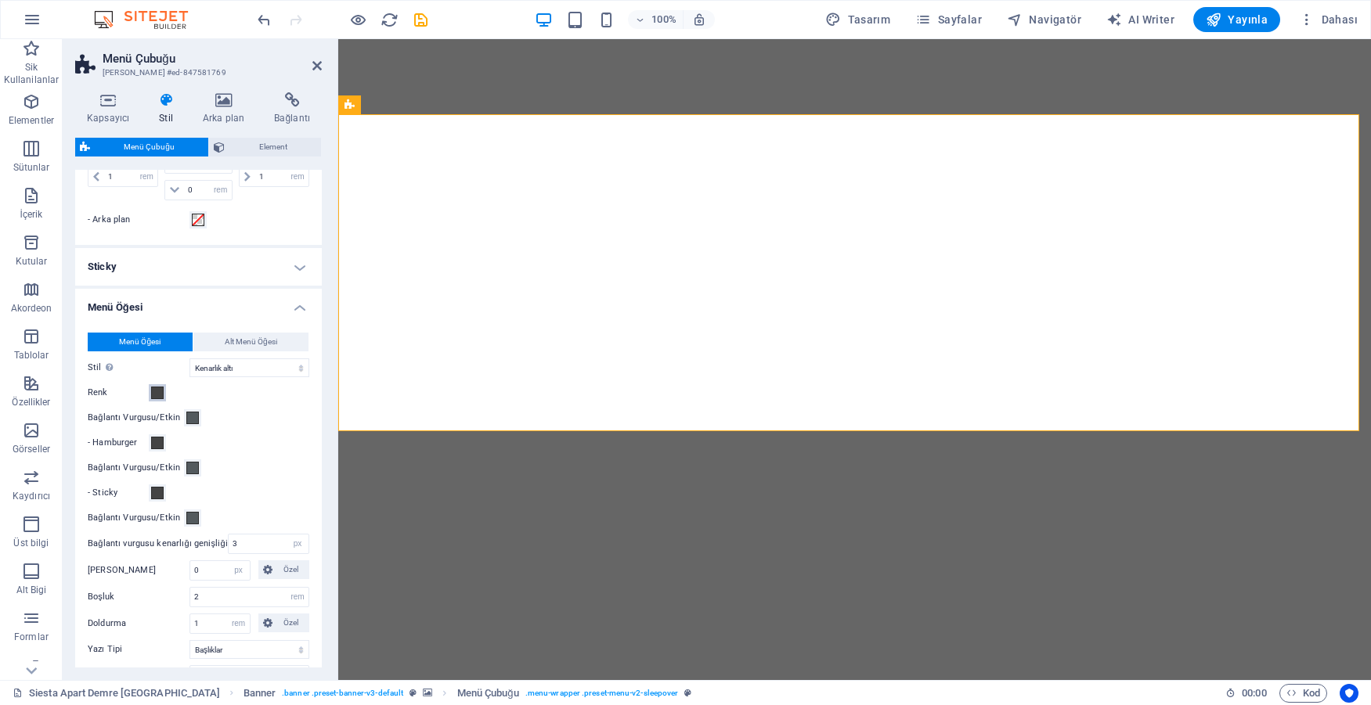
click at [158, 388] on span at bounding box center [157, 393] width 13 height 13
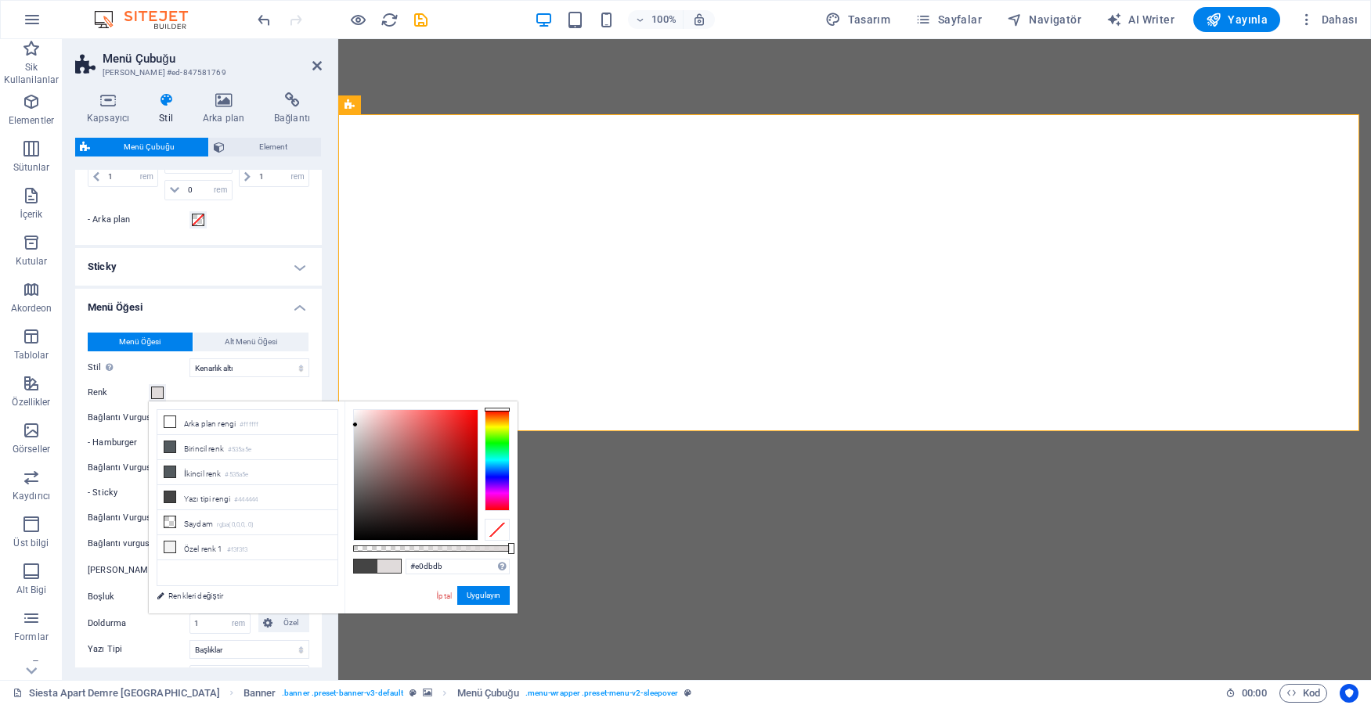
type input "#e0dddd"
drag, startPoint x: 368, startPoint y: 452, endPoint x: 355, endPoint y: 425, distance: 29.8
click at [355, 425] on div at bounding box center [416, 475] width 124 height 130
click at [474, 595] on button "Uygulayın" at bounding box center [483, 595] width 52 height 19
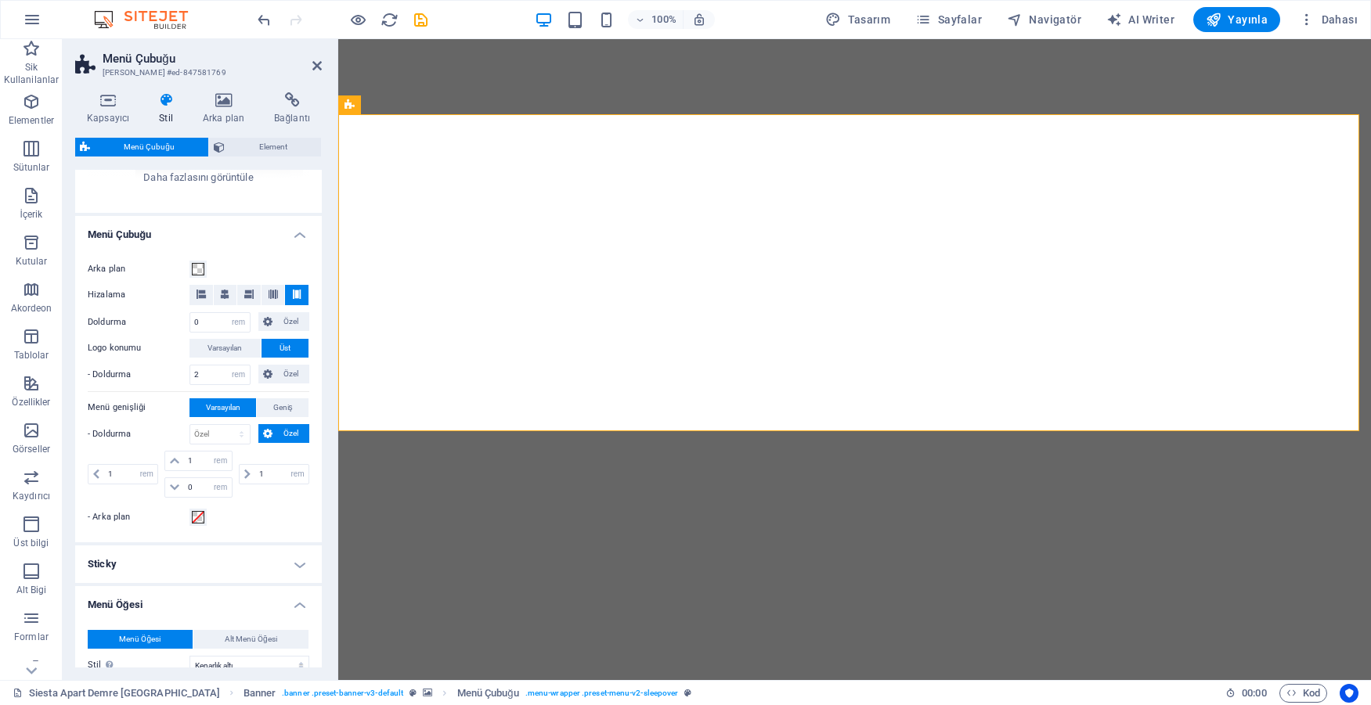
scroll to position [0, 0]
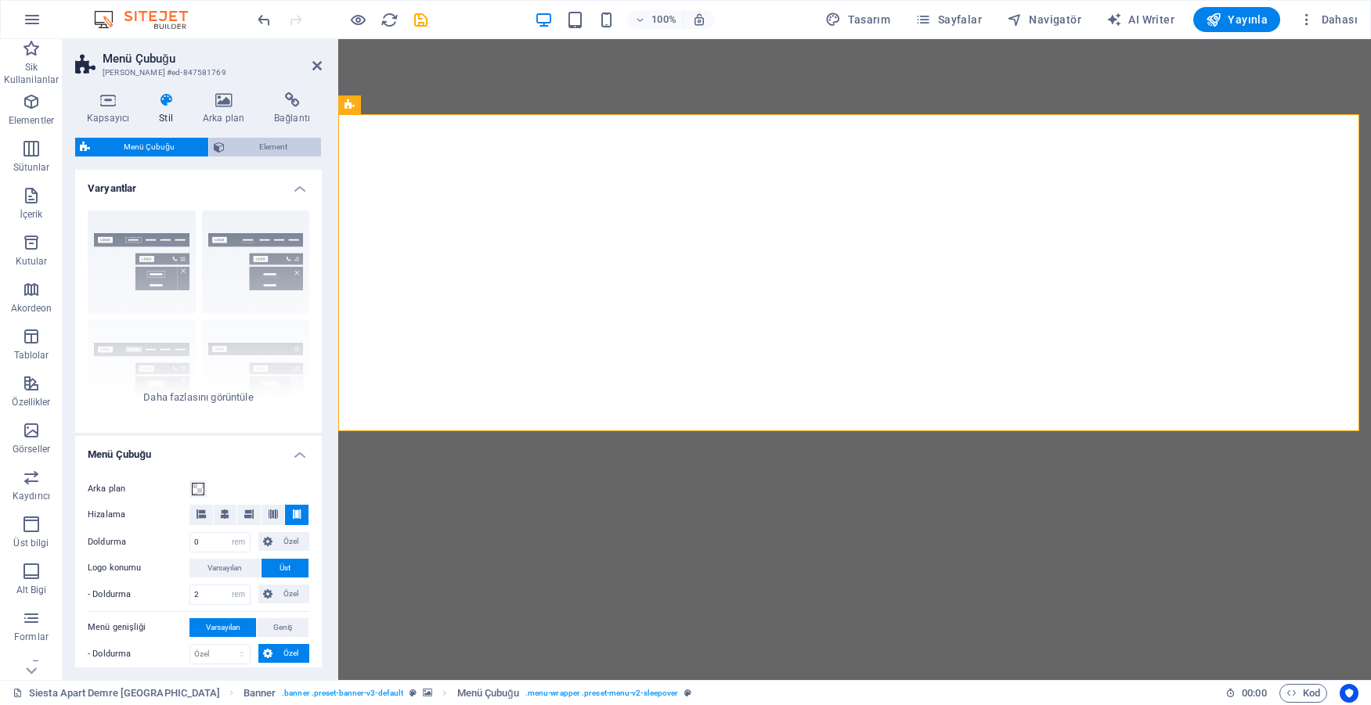
click at [216, 150] on icon at bounding box center [219, 147] width 11 height 19
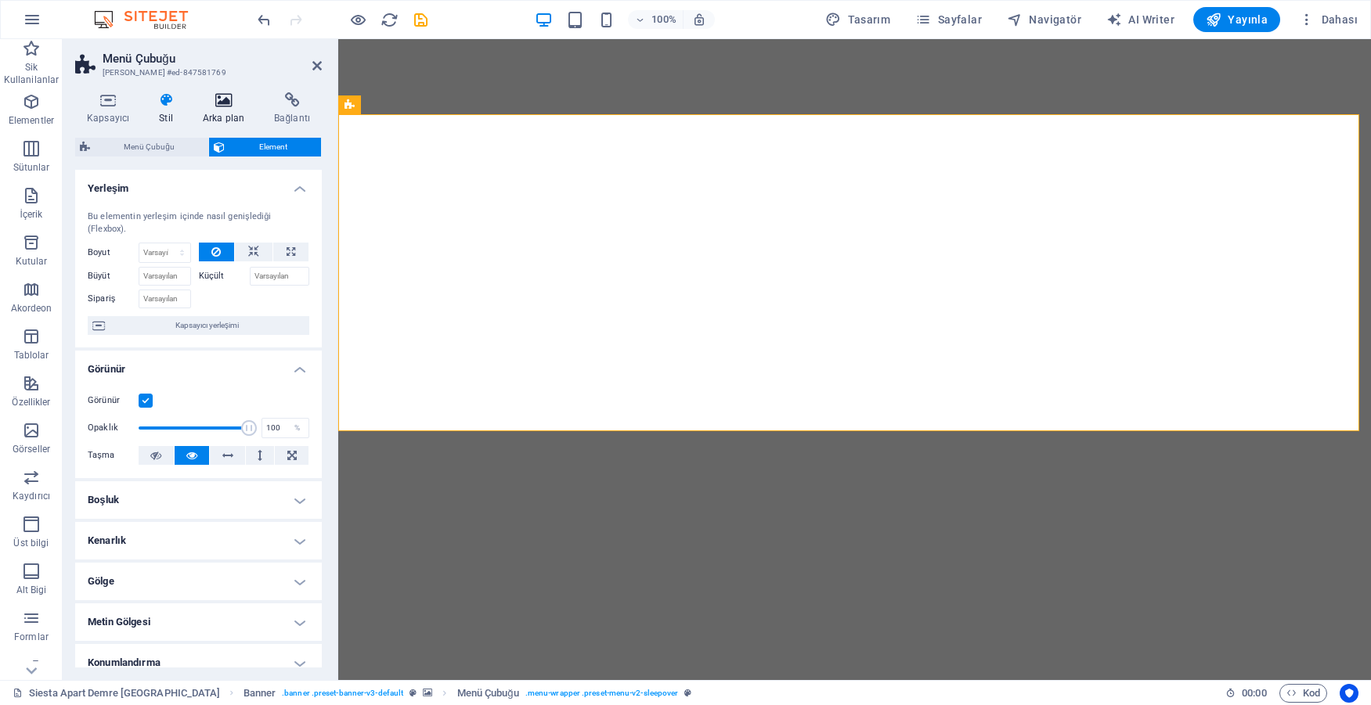
click at [228, 115] on h4 "Arka plan" at bounding box center [226, 108] width 71 height 33
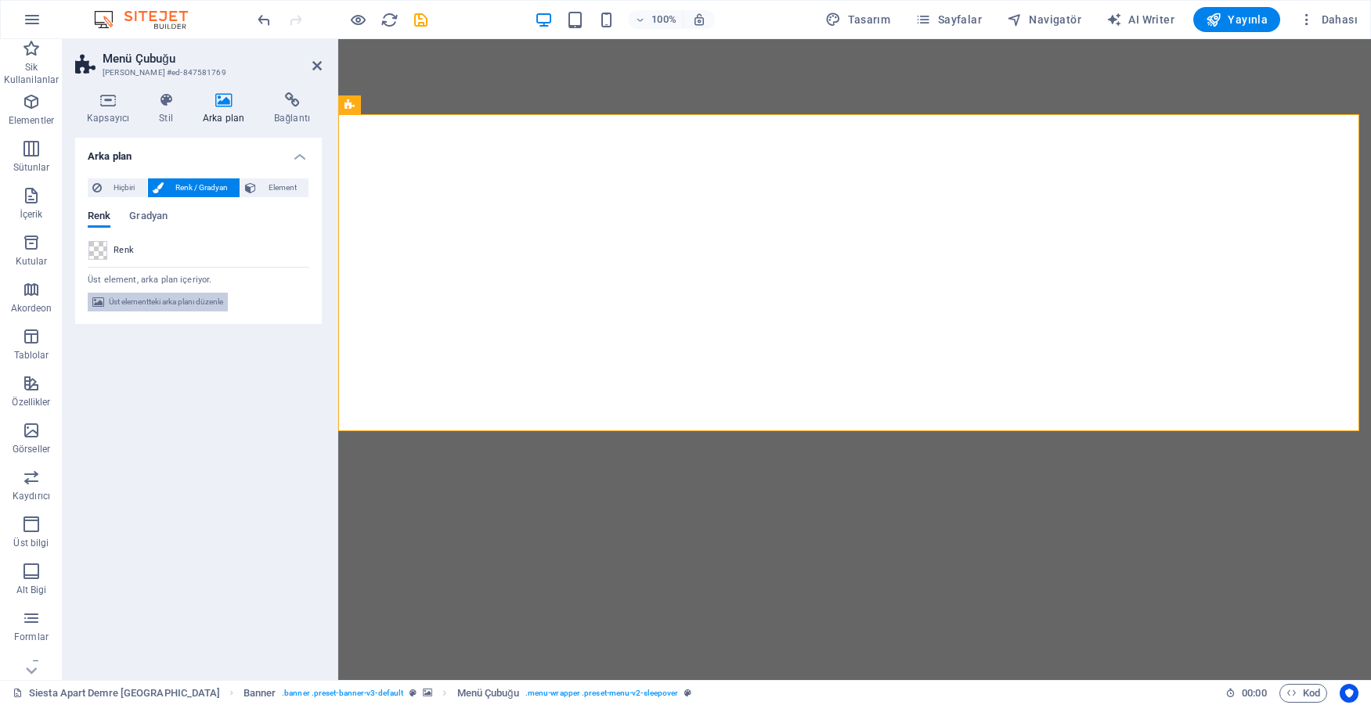
click at [139, 306] on span "Üst elementteki arka planı düzenle" at bounding box center [166, 302] width 114 height 19
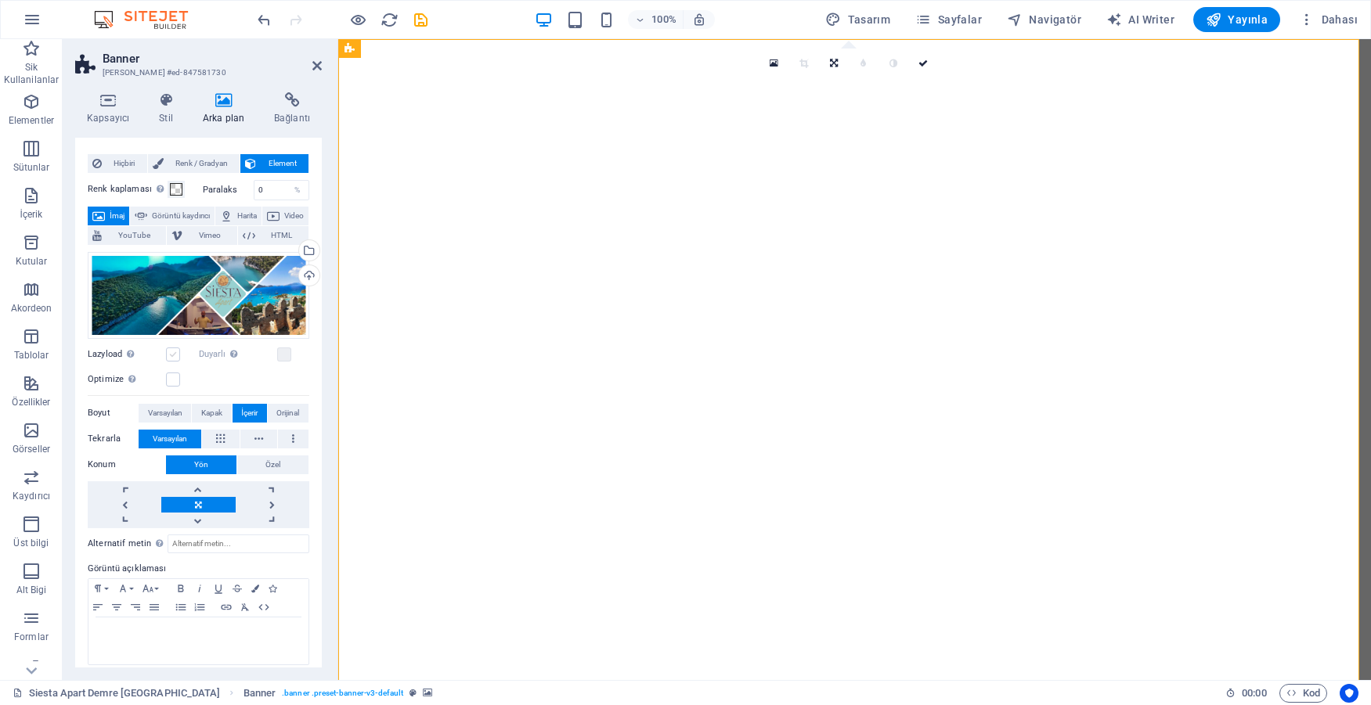
scroll to position [34, 0]
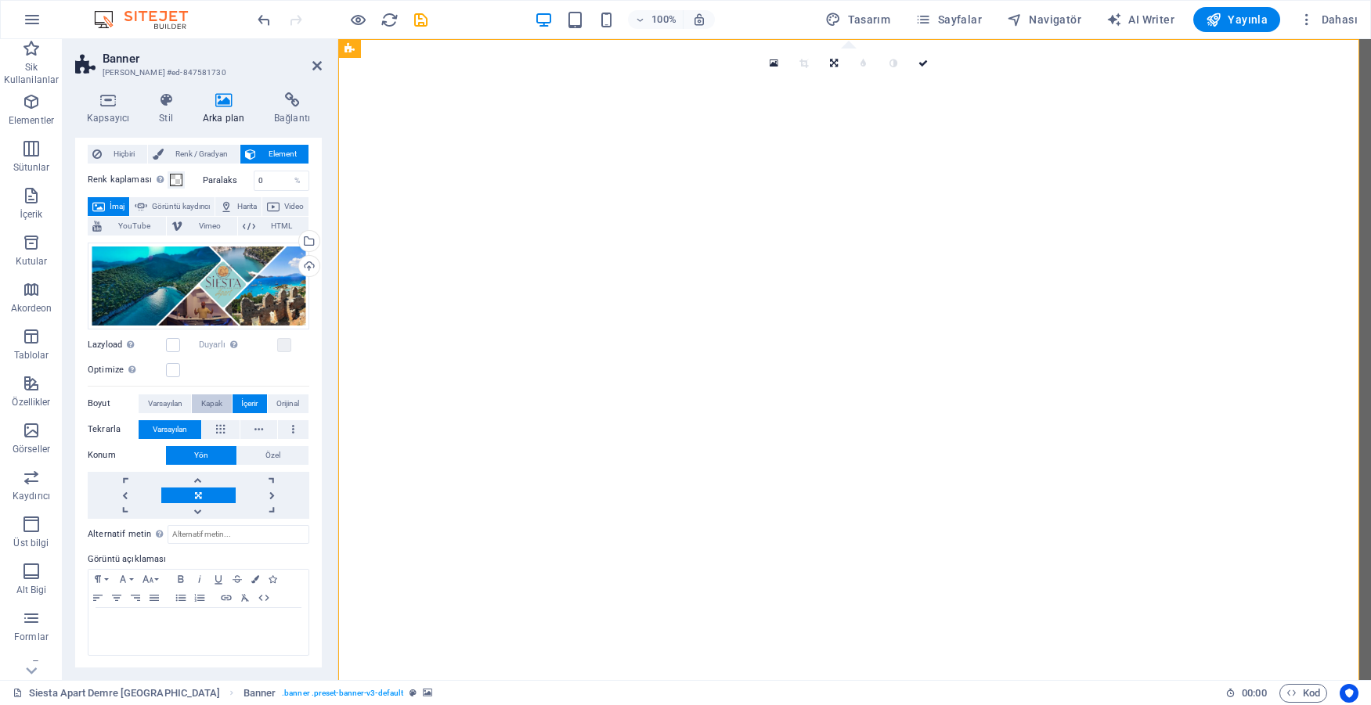
click at [215, 402] on span "Kapak" at bounding box center [211, 404] width 21 height 19
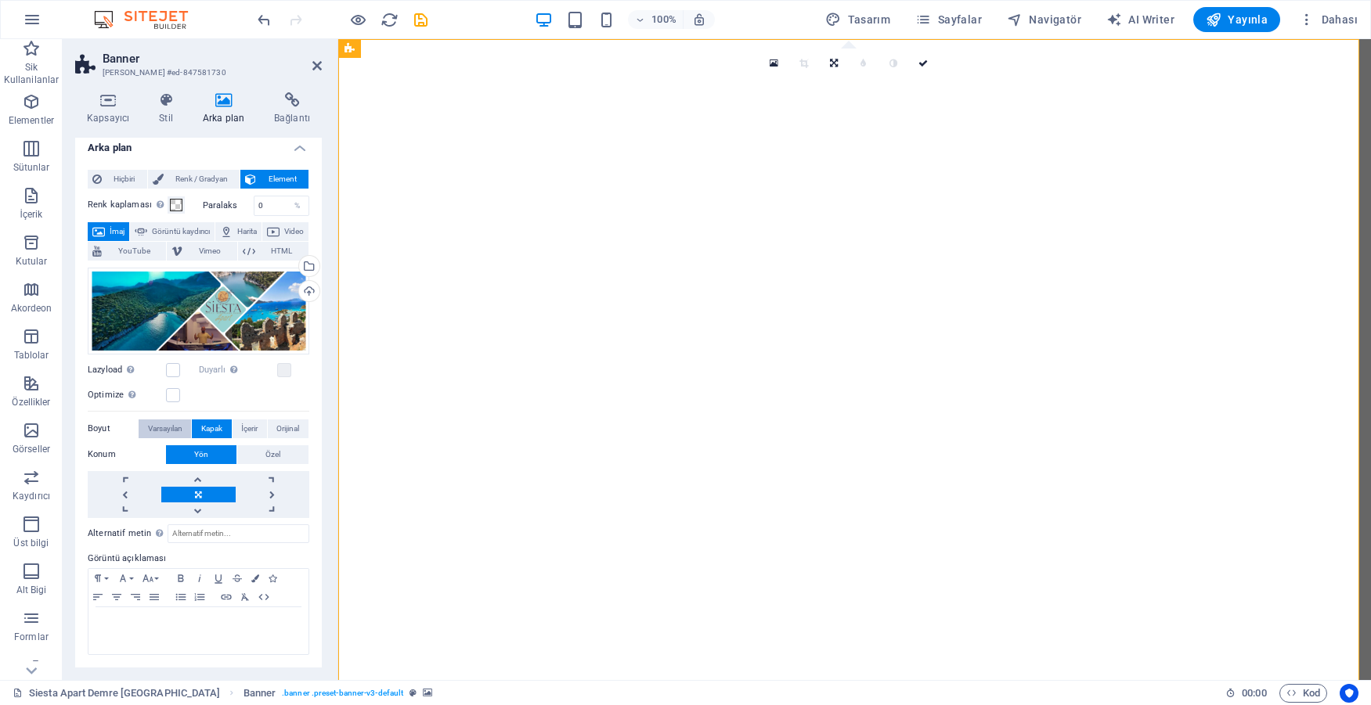
click at [153, 432] on span "Varsayılan" at bounding box center [165, 429] width 34 height 19
click at [244, 431] on span "İçerir" at bounding box center [249, 429] width 16 height 19
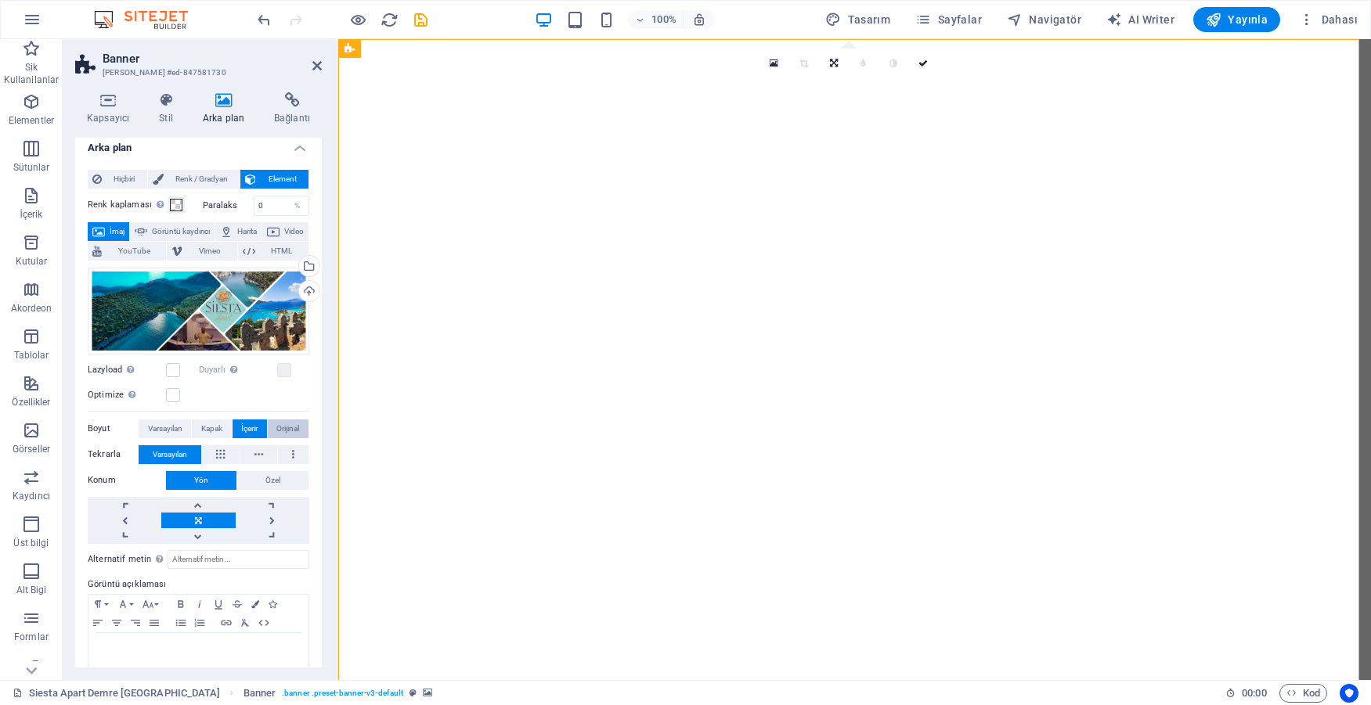
click at [284, 429] on span "Orijinal" at bounding box center [287, 429] width 23 height 19
click at [254, 429] on span "İçerir" at bounding box center [249, 429] width 16 height 19
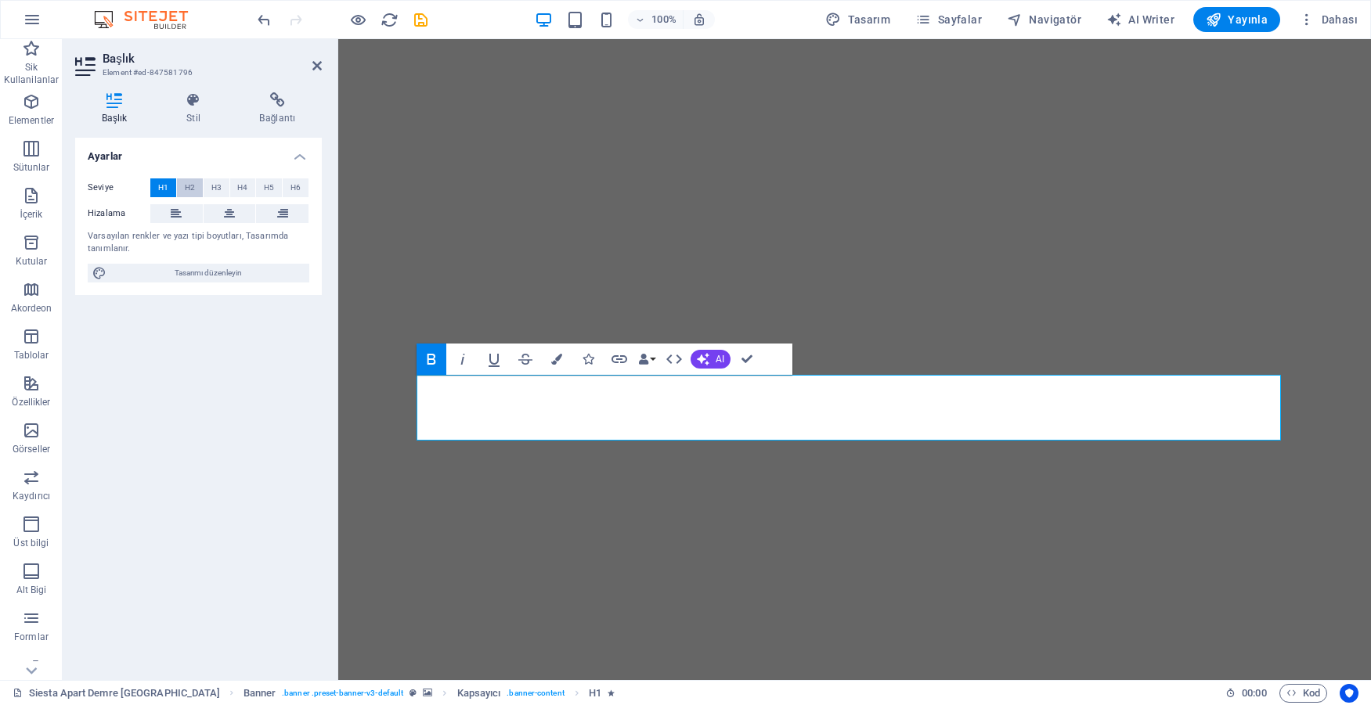
click at [186, 191] on span "H2" at bounding box center [190, 187] width 10 height 19
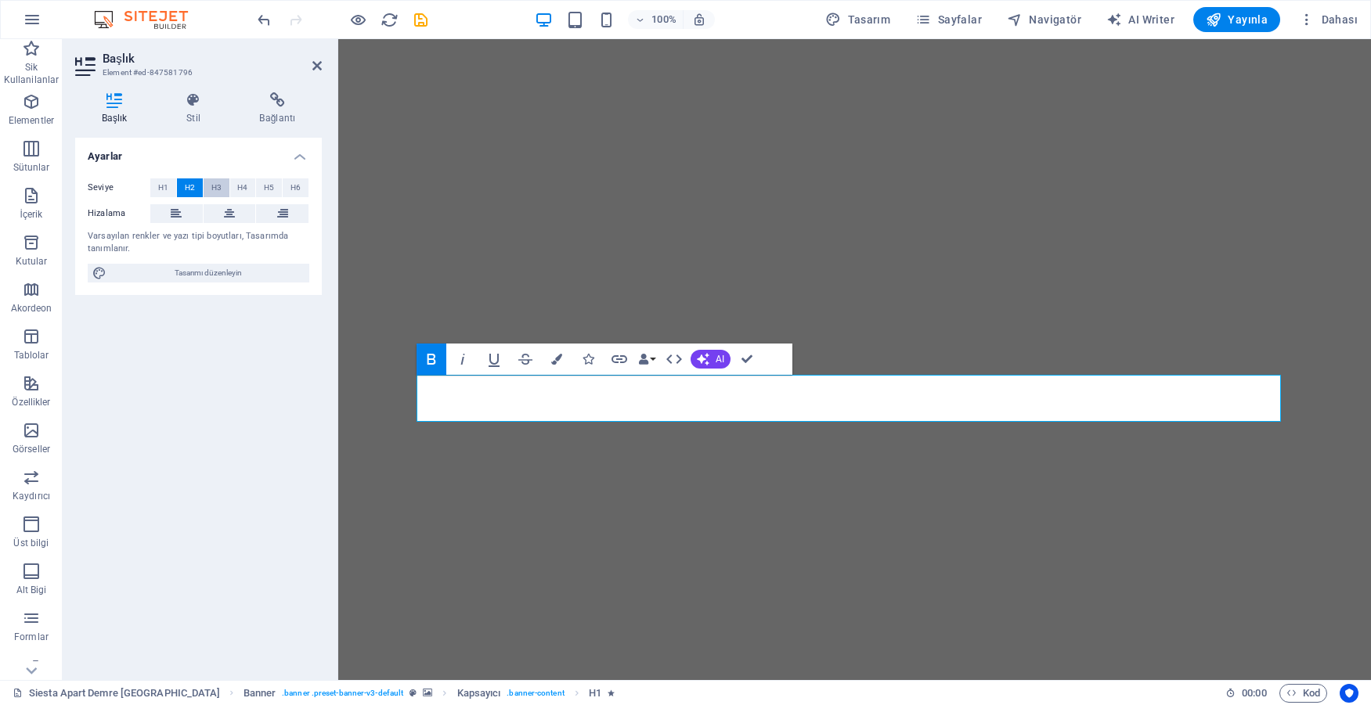
click at [216, 191] on span "H3" at bounding box center [216, 187] width 10 height 19
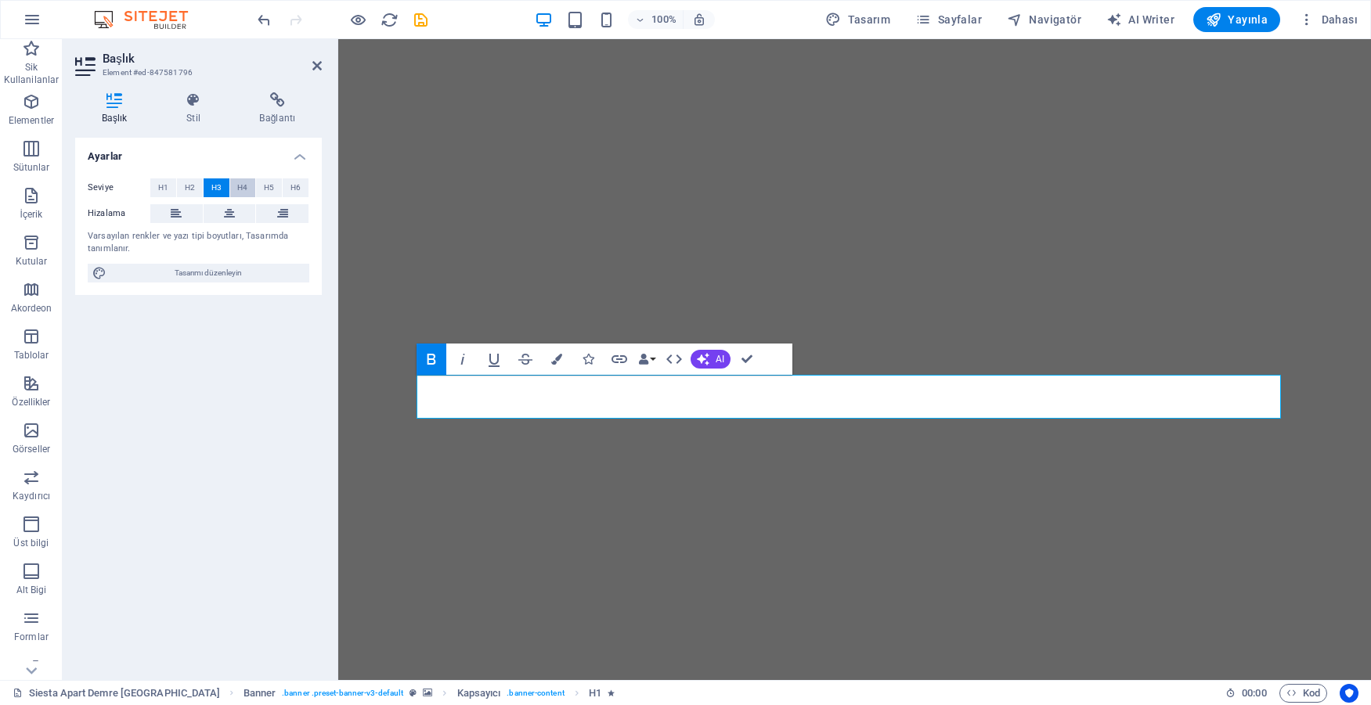
click at [241, 191] on span "H4" at bounding box center [242, 187] width 10 height 19
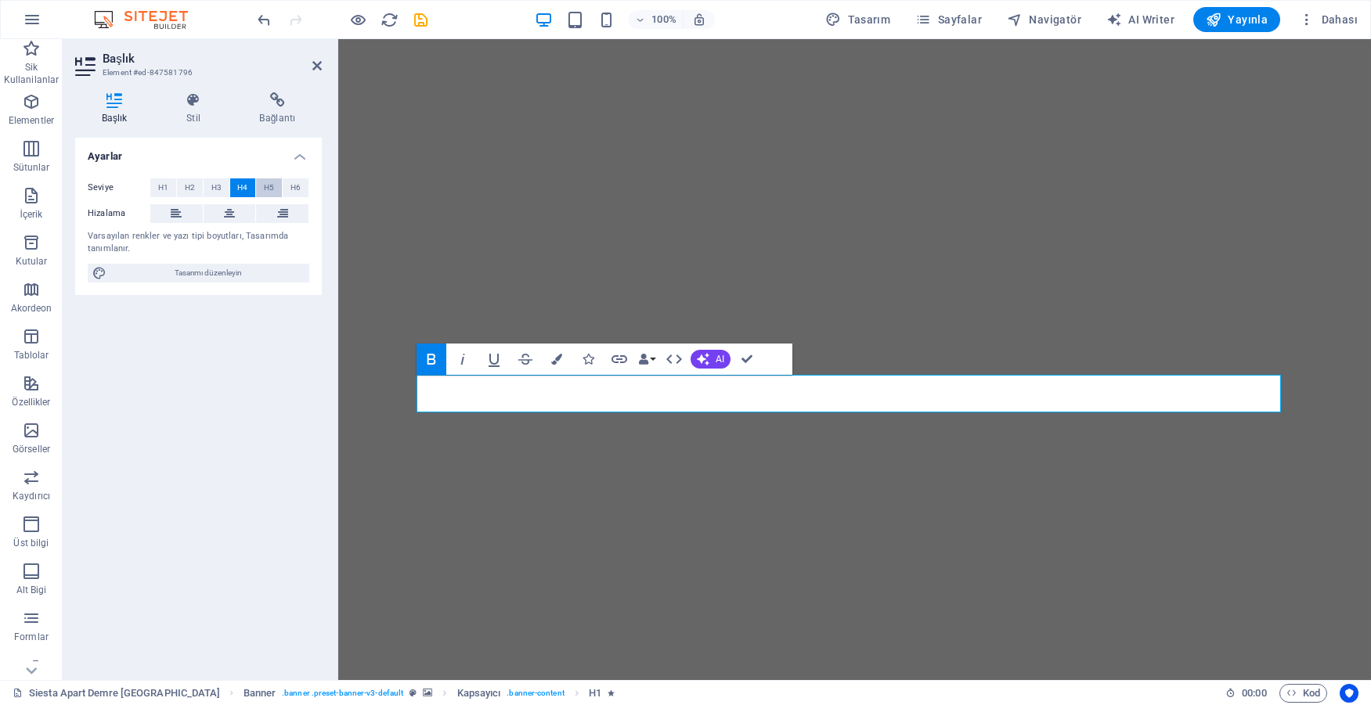
click at [265, 192] on span "H5" at bounding box center [269, 187] width 10 height 19
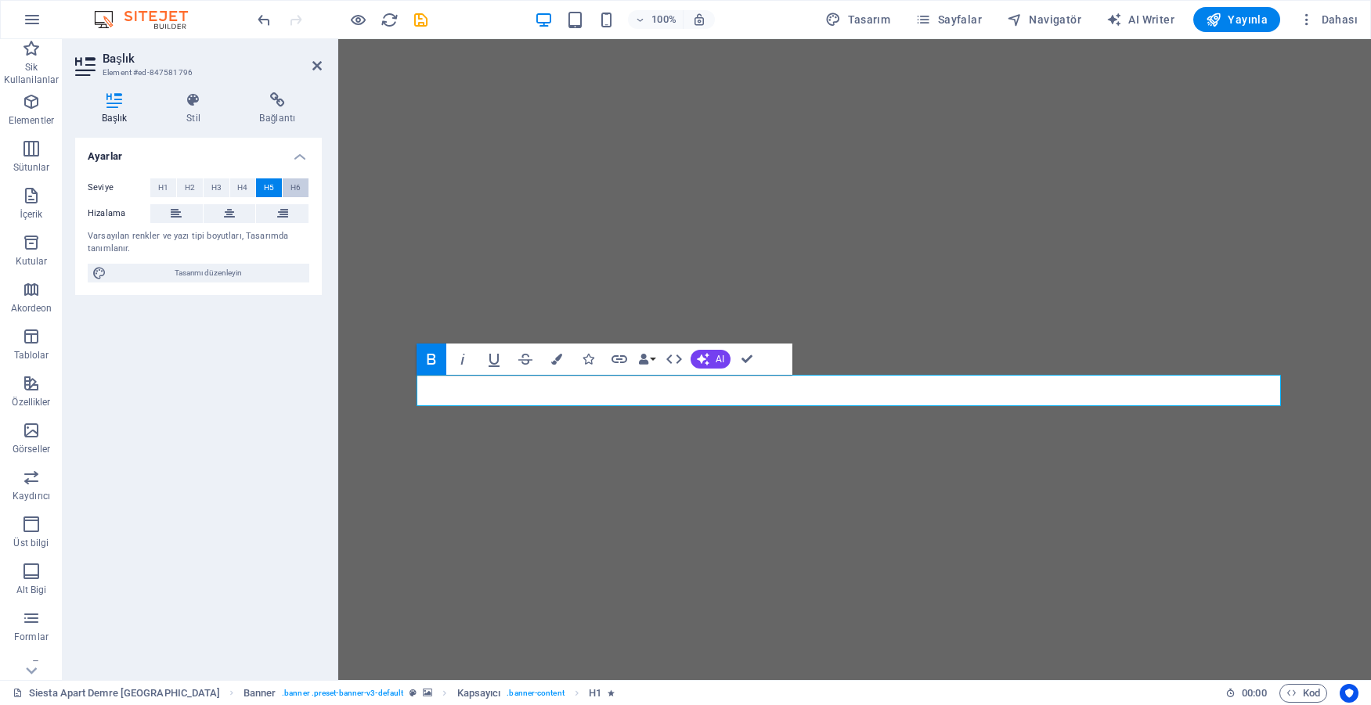
click at [298, 192] on span "H6" at bounding box center [295, 187] width 10 height 19
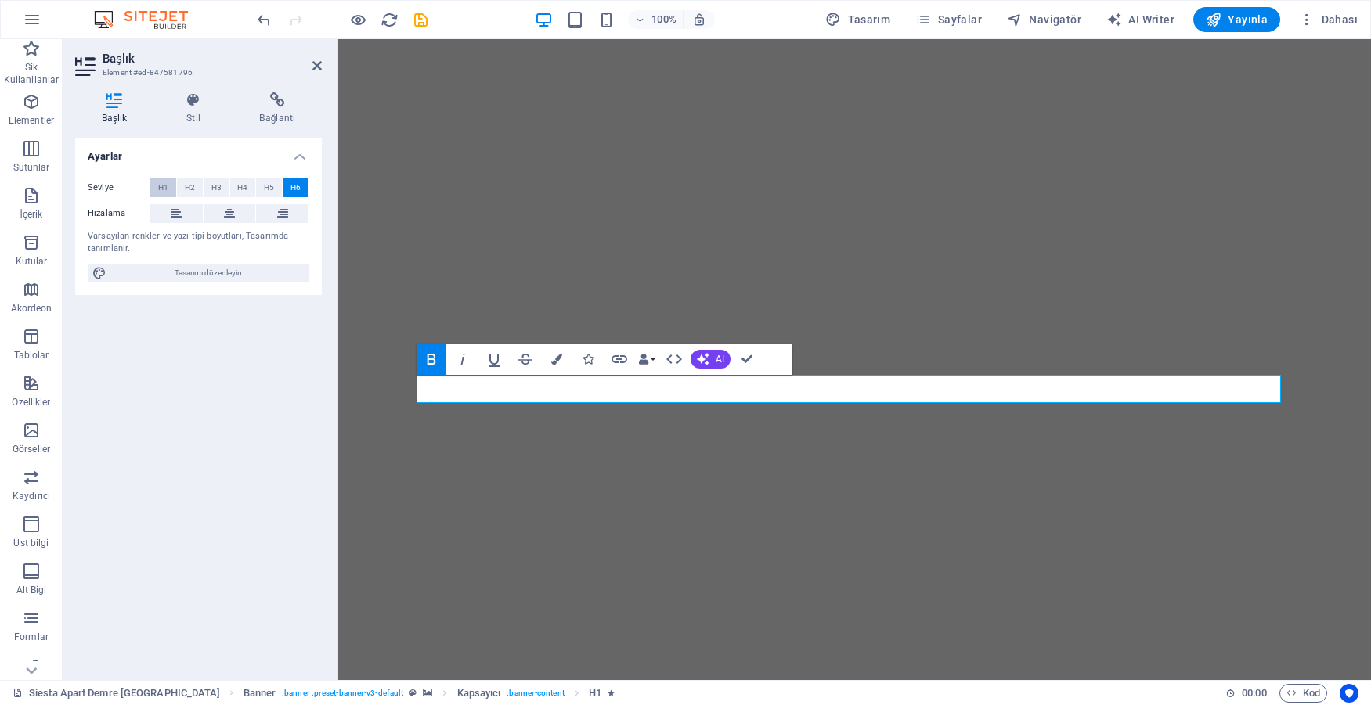
click at [153, 186] on button "H1" at bounding box center [163, 187] width 26 height 19
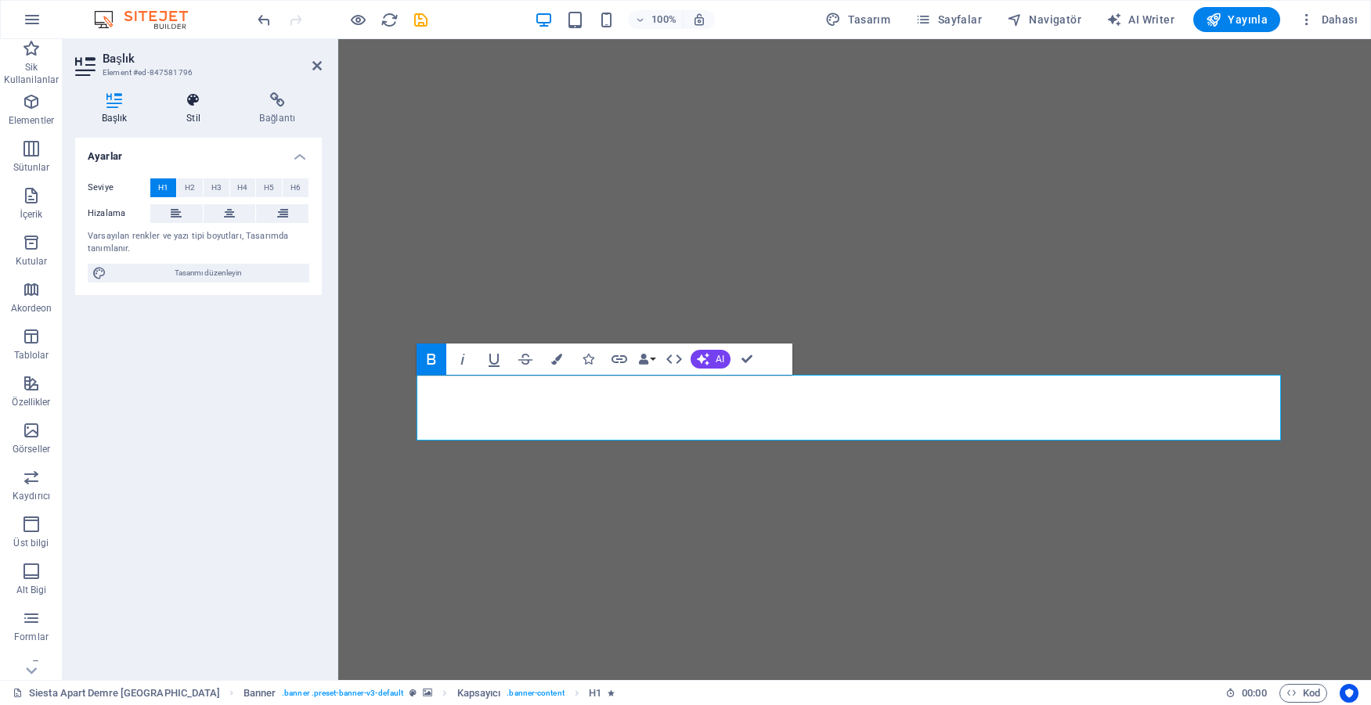
click at [190, 107] on icon at bounding box center [193, 100] width 67 height 16
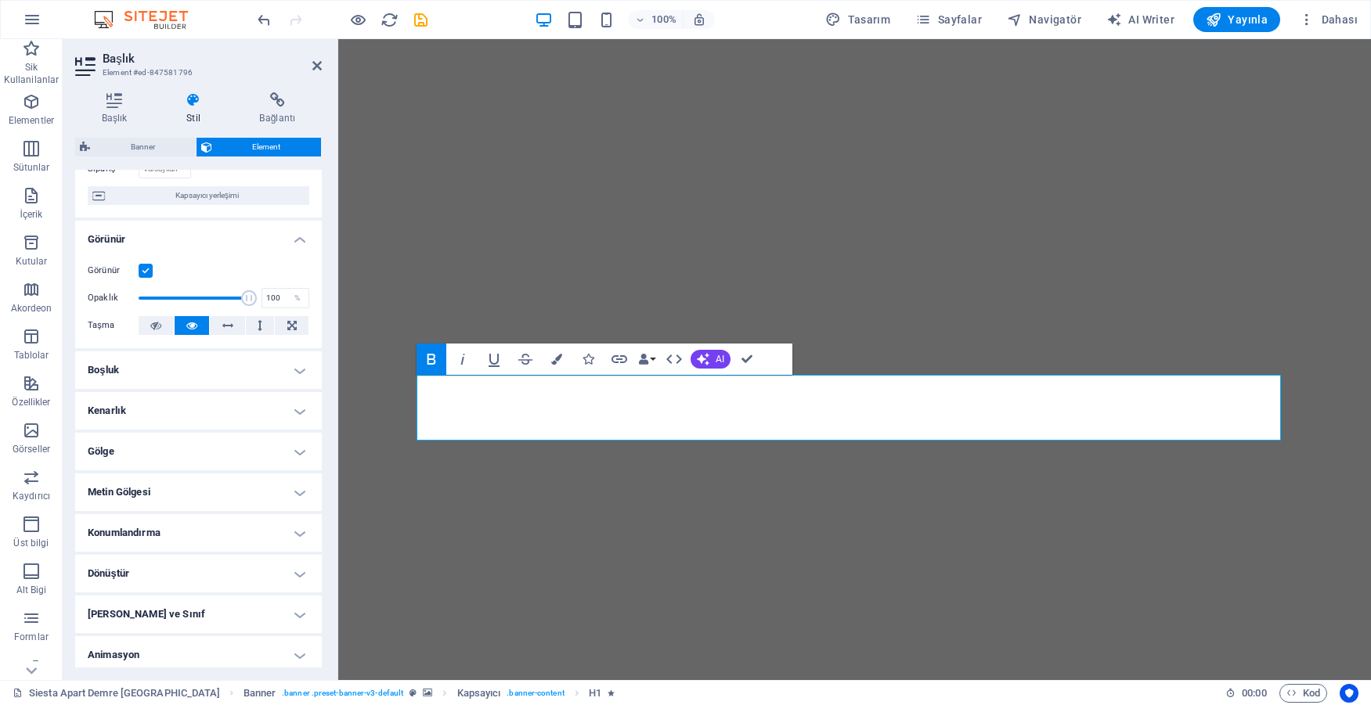
scroll to position [157, 0]
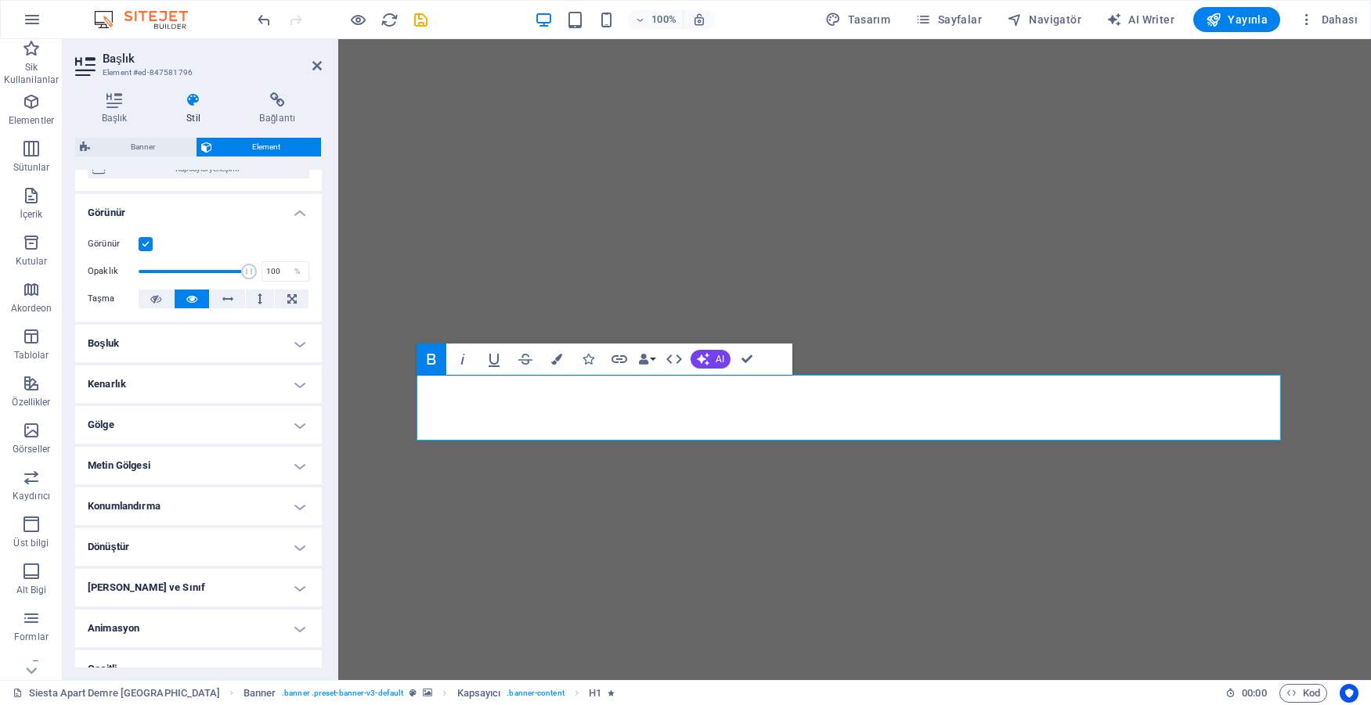
click at [242, 472] on h4 "Metin Gölgesi" at bounding box center [198, 466] width 247 height 38
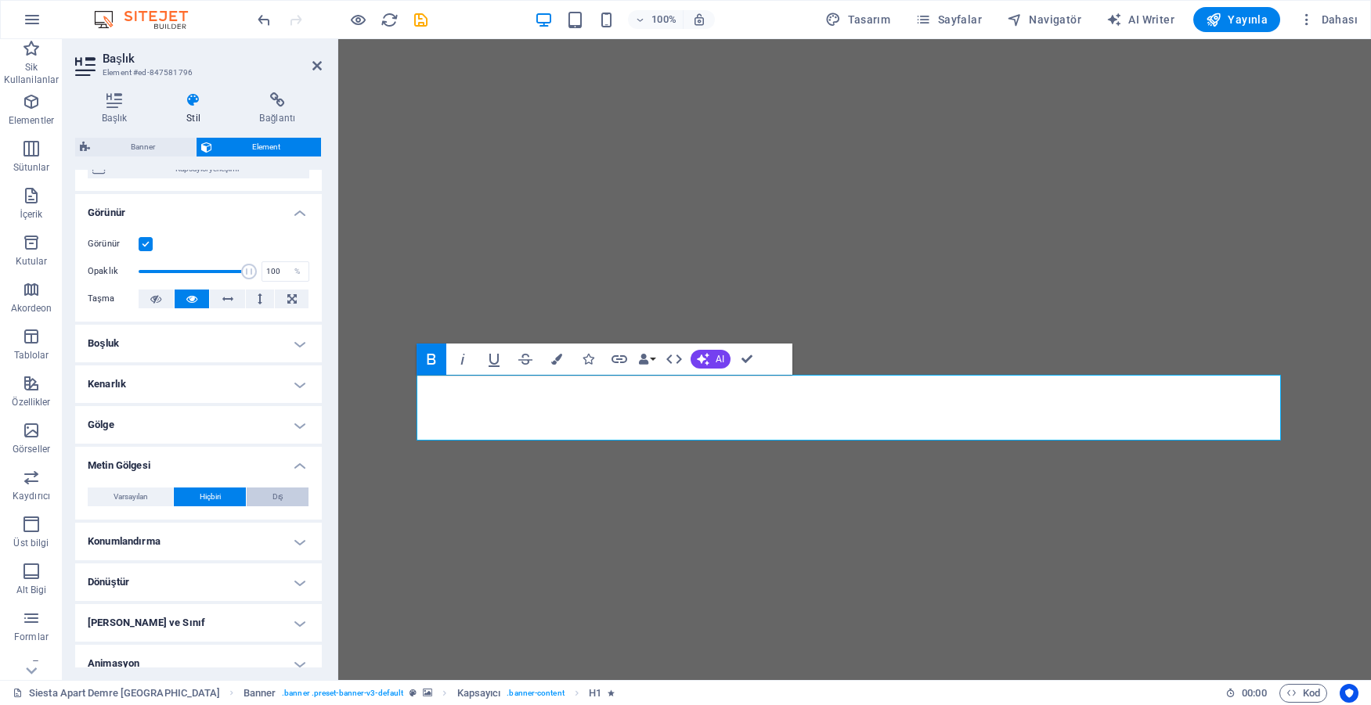
click at [266, 501] on button "Dış" at bounding box center [278, 497] width 62 height 19
type input "rgba(0, 0, 0, 0.2)"
type input "2"
type input "4"
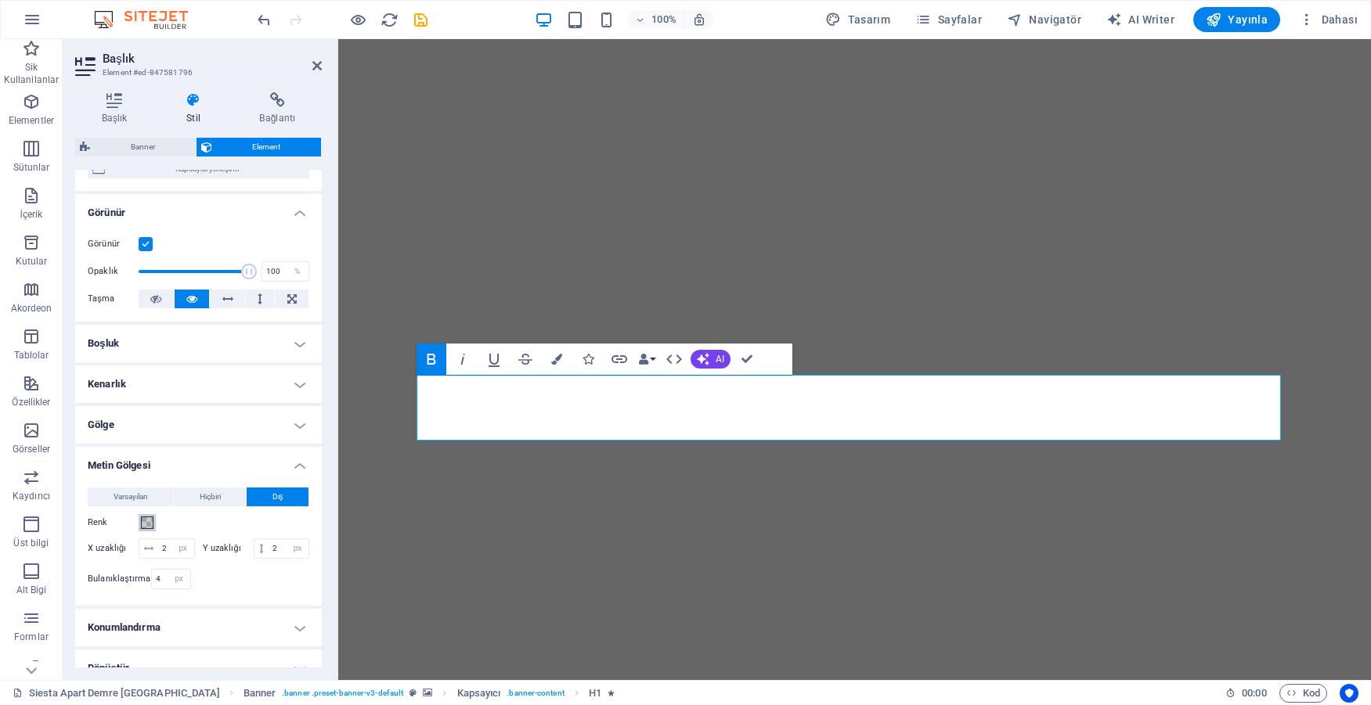
click at [151, 525] on span at bounding box center [147, 523] width 13 height 13
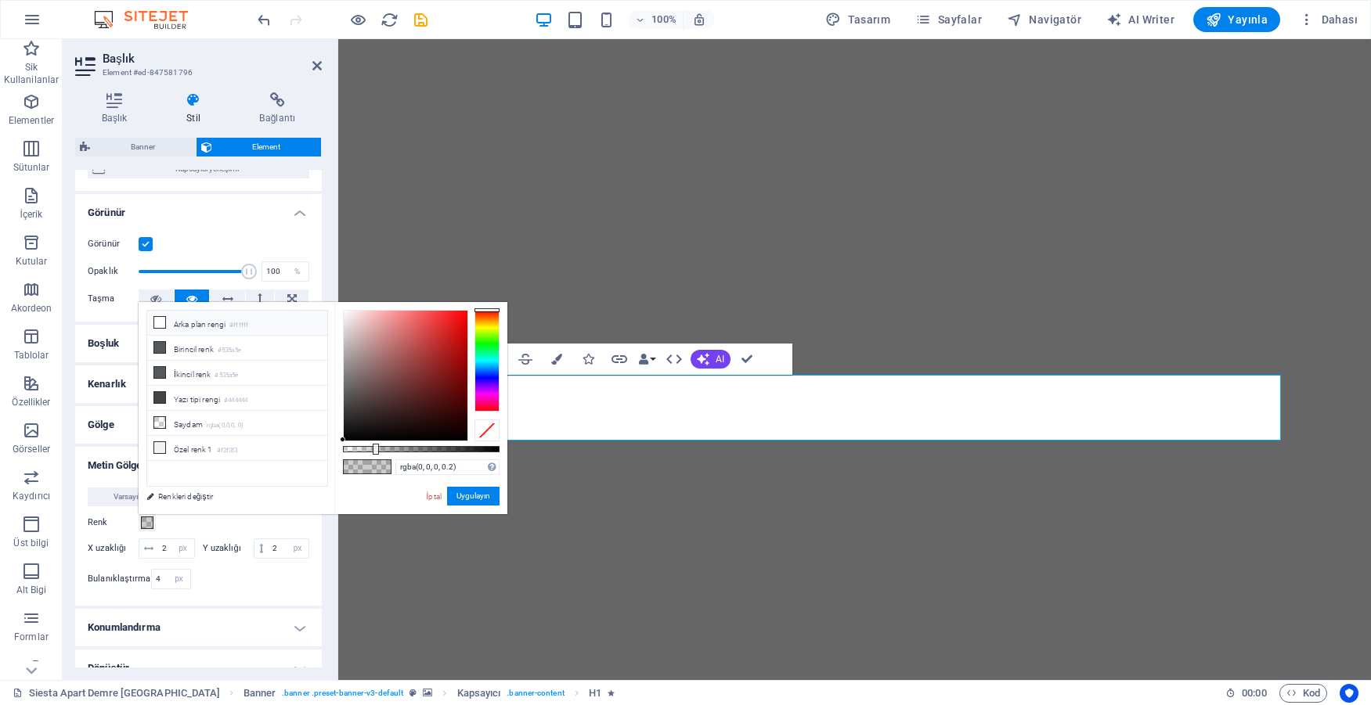
click at [164, 324] on icon at bounding box center [159, 322] width 11 height 11
type input "#ffffff"
click at [477, 503] on button "Uygulayın" at bounding box center [473, 496] width 52 height 19
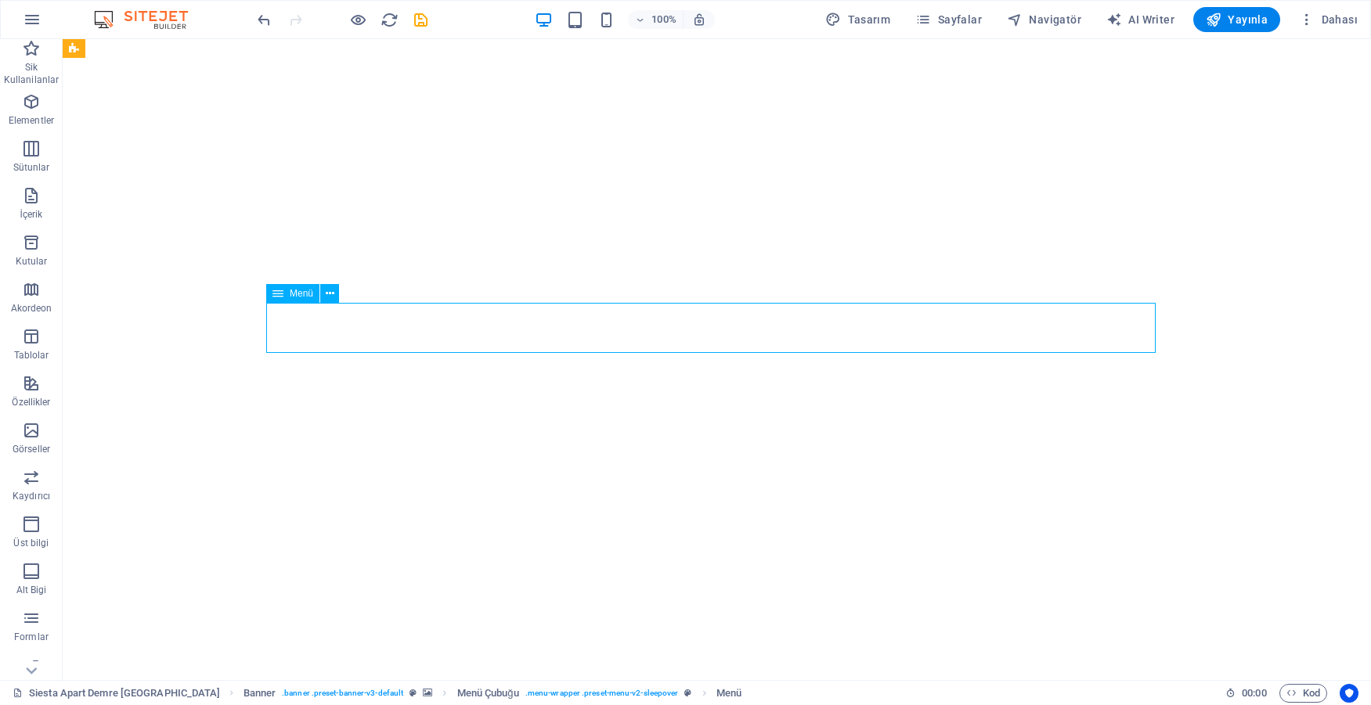
select select "px"
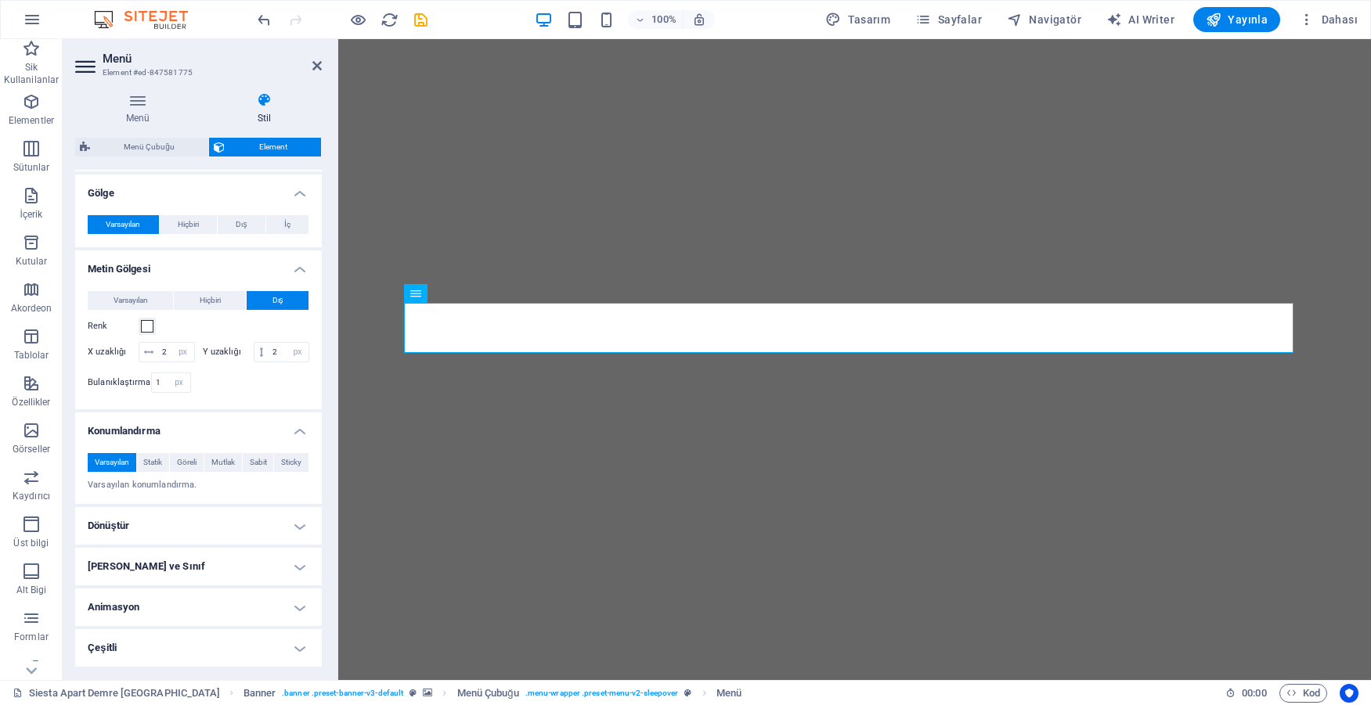
scroll to position [471, 0]
click at [146, 320] on span at bounding box center [147, 326] width 13 height 13
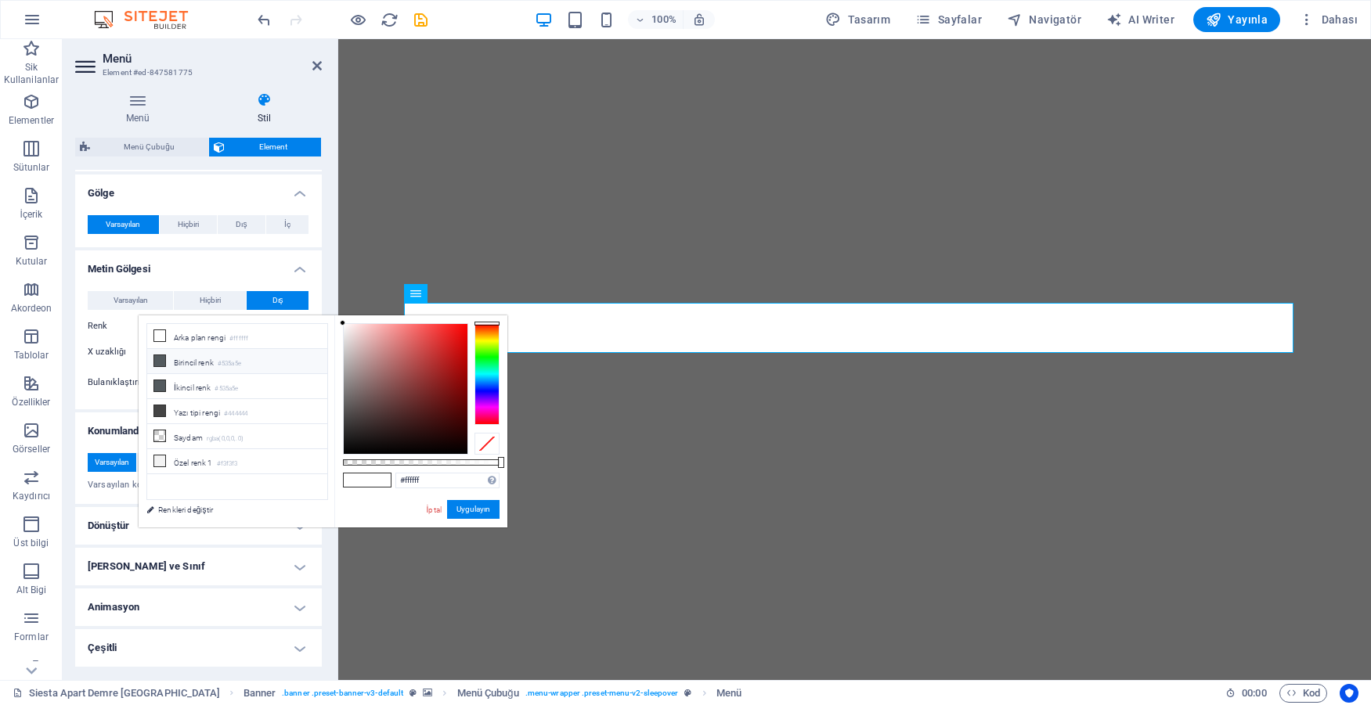
click at [164, 361] on icon at bounding box center [159, 360] width 11 height 11
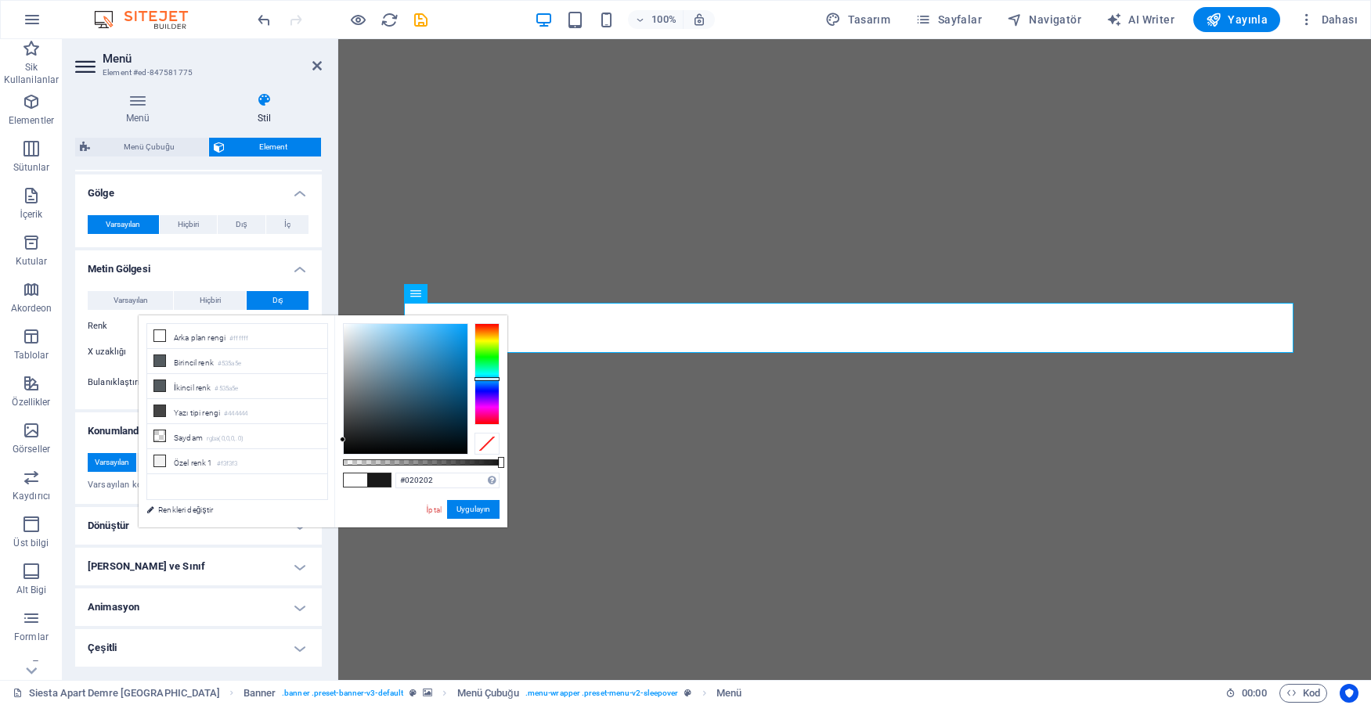
type input "#000000"
drag, startPoint x: 350, startPoint y: 393, endPoint x: 329, endPoint y: 469, distance: 78.8
click at [327, 467] on div "less Arka plan rengi #ffffff Birincil [PERSON_NAME] #535a5e İkincil [PERSON_NAM…" at bounding box center [323, 421] width 369 height 212
click at [468, 508] on button "Uygulayın" at bounding box center [473, 509] width 52 height 19
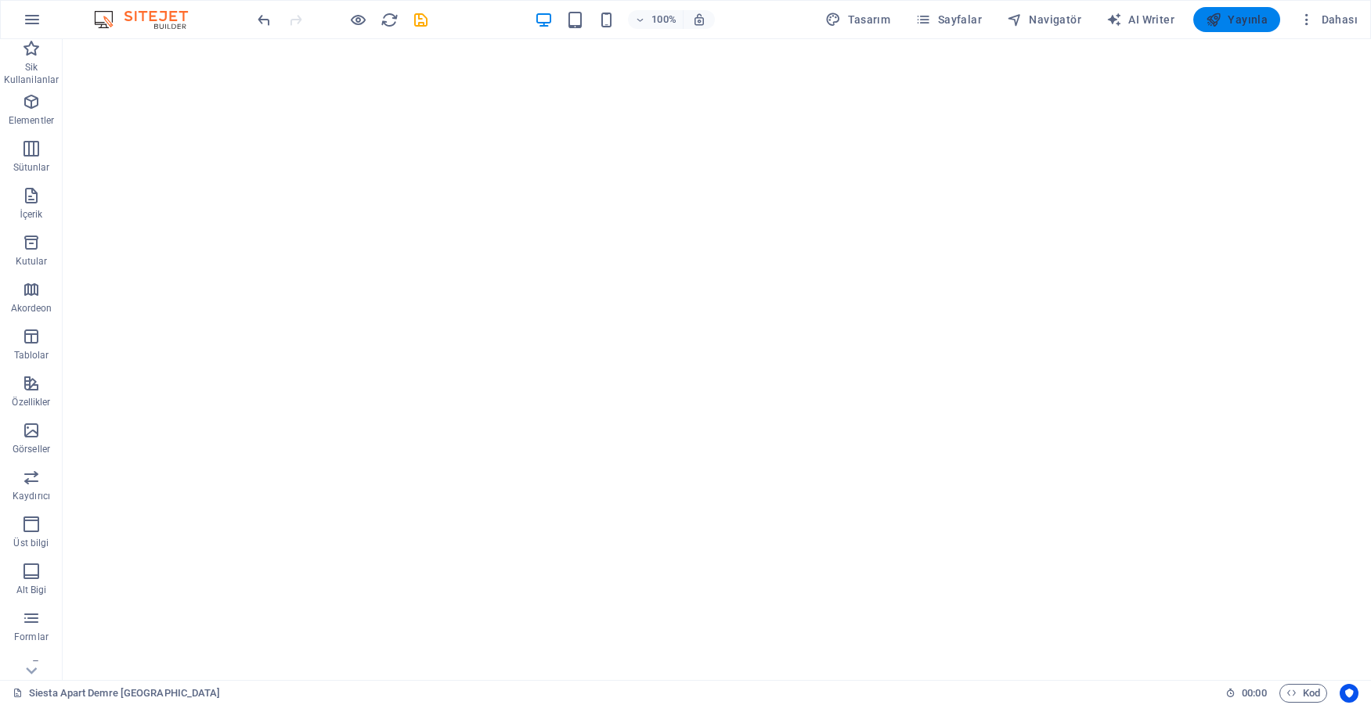
click at [1238, 16] on span "Yayınla" at bounding box center [1236, 20] width 62 height 16
